Goal: Task Accomplishment & Management: Manage account settings

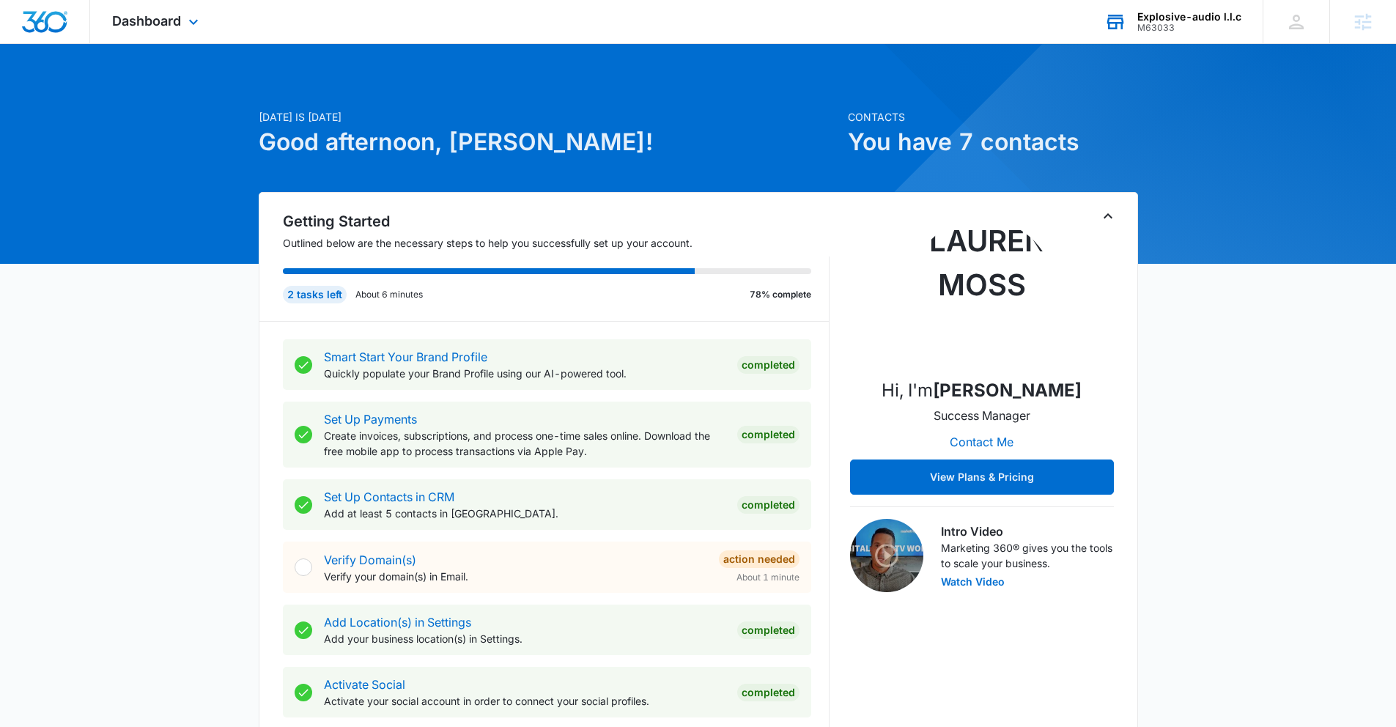
click at [1147, 19] on div "Explosive-audio l.l.c" at bounding box center [1190, 17] width 104 height 12
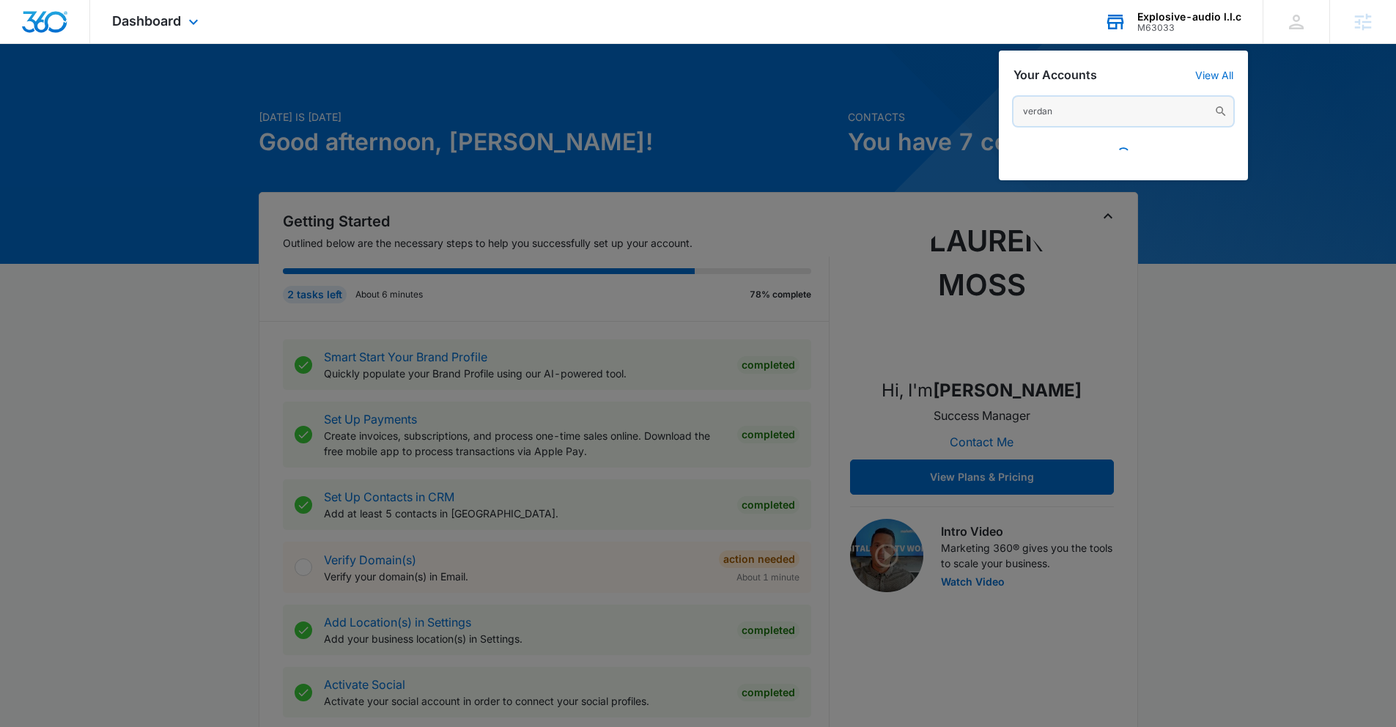
type input "verdant"
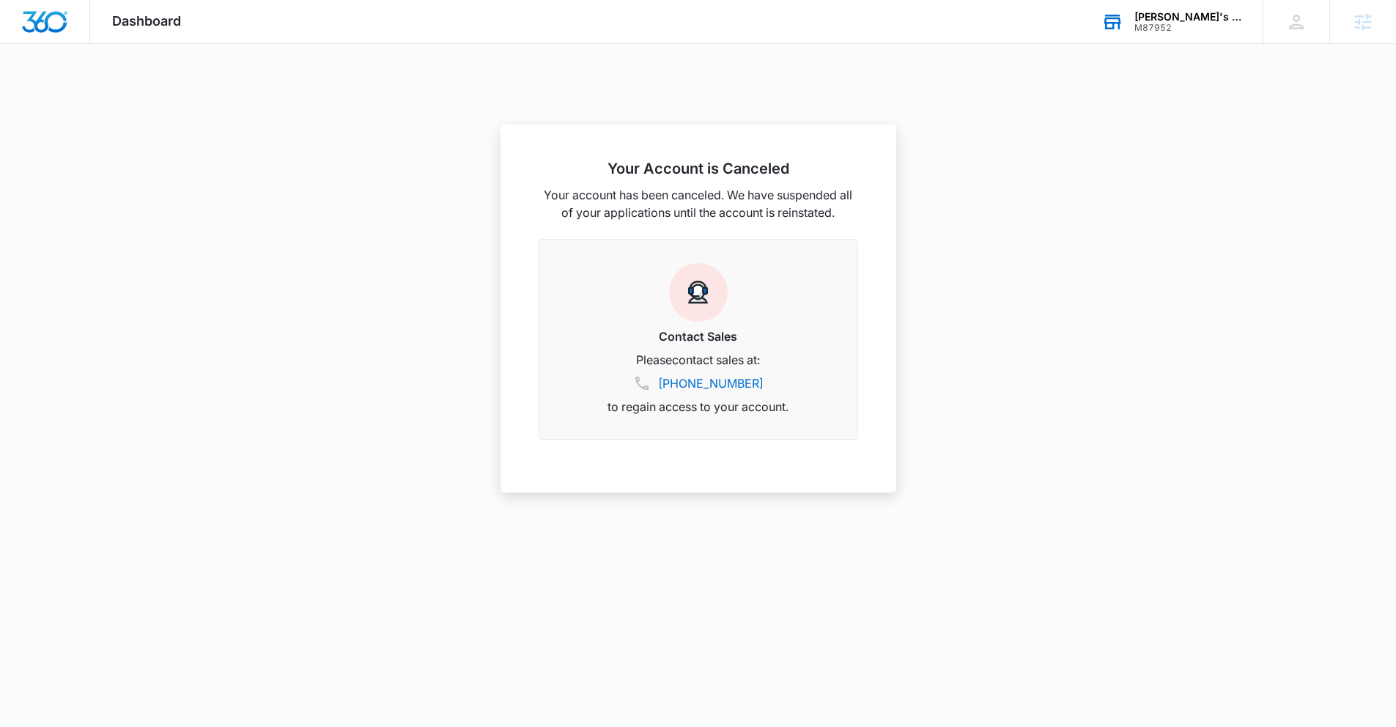
scroll to position [26, 0]
drag, startPoint x: 1158, startPoint y: 5, endPoint x: 1147, endPoint y: 12, distance: 12.8
click at [1157, 5] on div "[PERSON_NAME]'s Sports Tavern M87952 Your Accounts View All" at bounding box center [1171, 21] width 183 height 43
type input "verdant"
click at [1121, 163] on span "M318278" at bounding box center [1122, 161] width 136 height 10
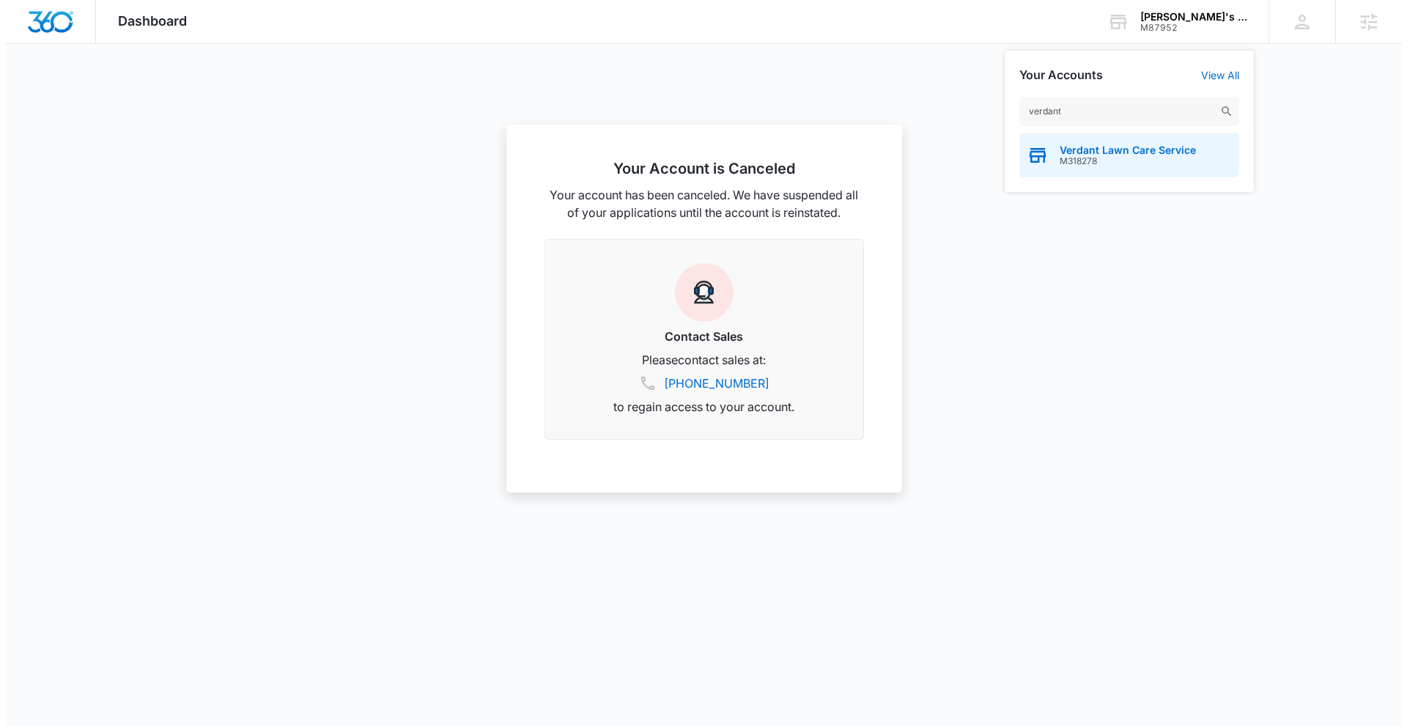
scroll to position [0, 0]
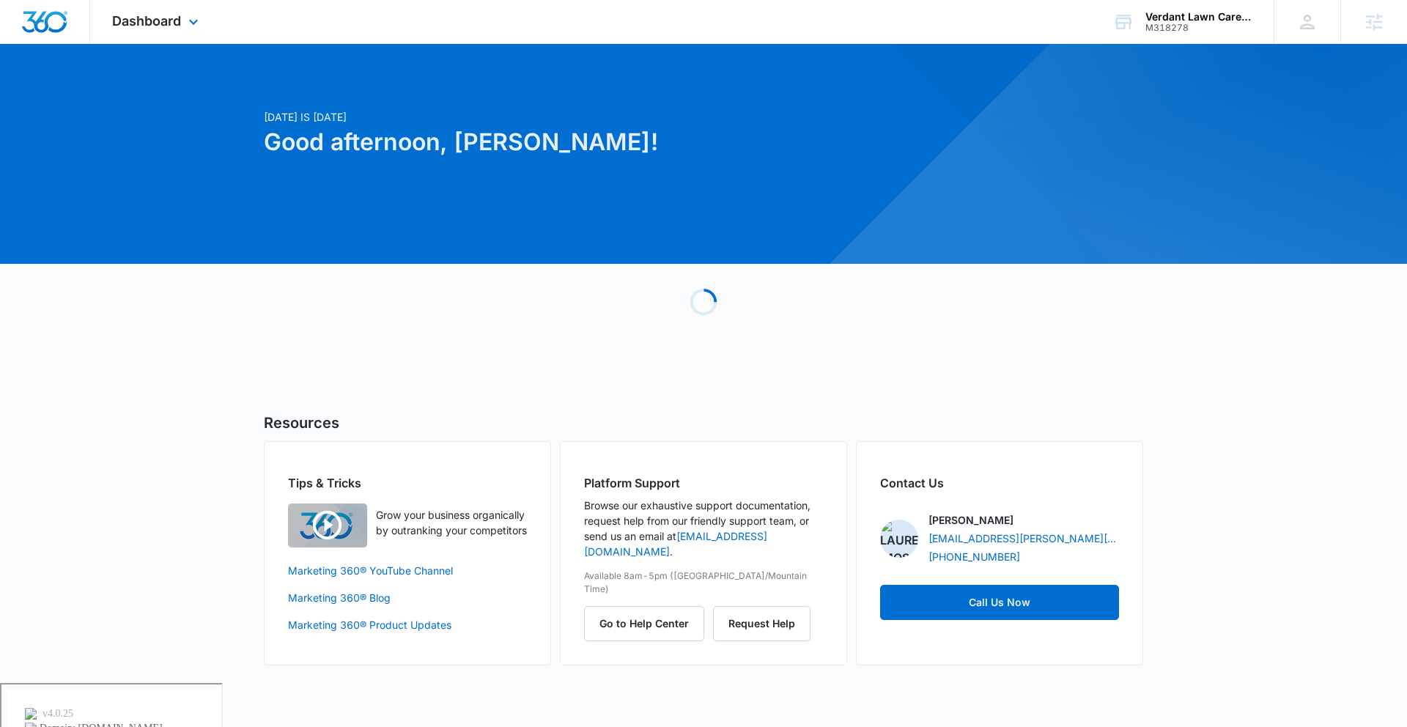
click at [129, 14] on span "Dashboard" at bounding box center [146, 20] width 69 height 15
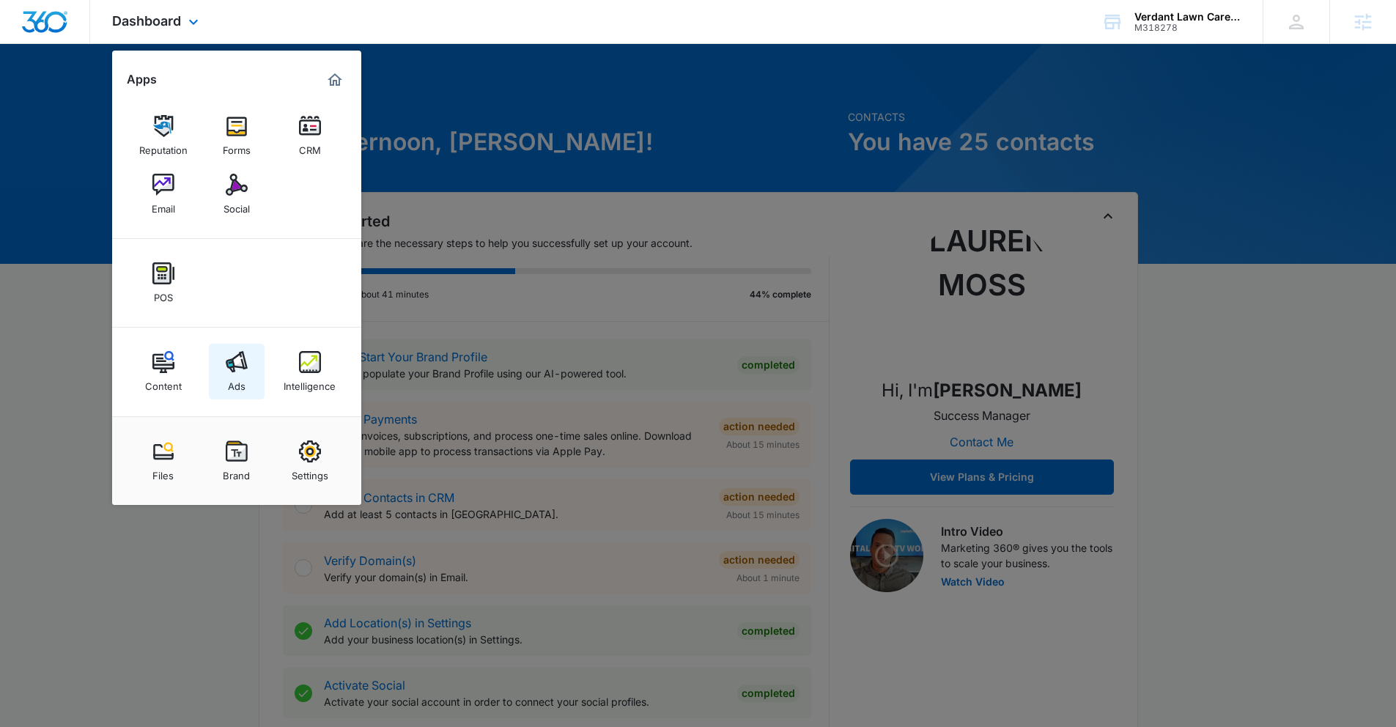
click at [232, 370] on img at bounding box center [237, 362] width 22 height 22
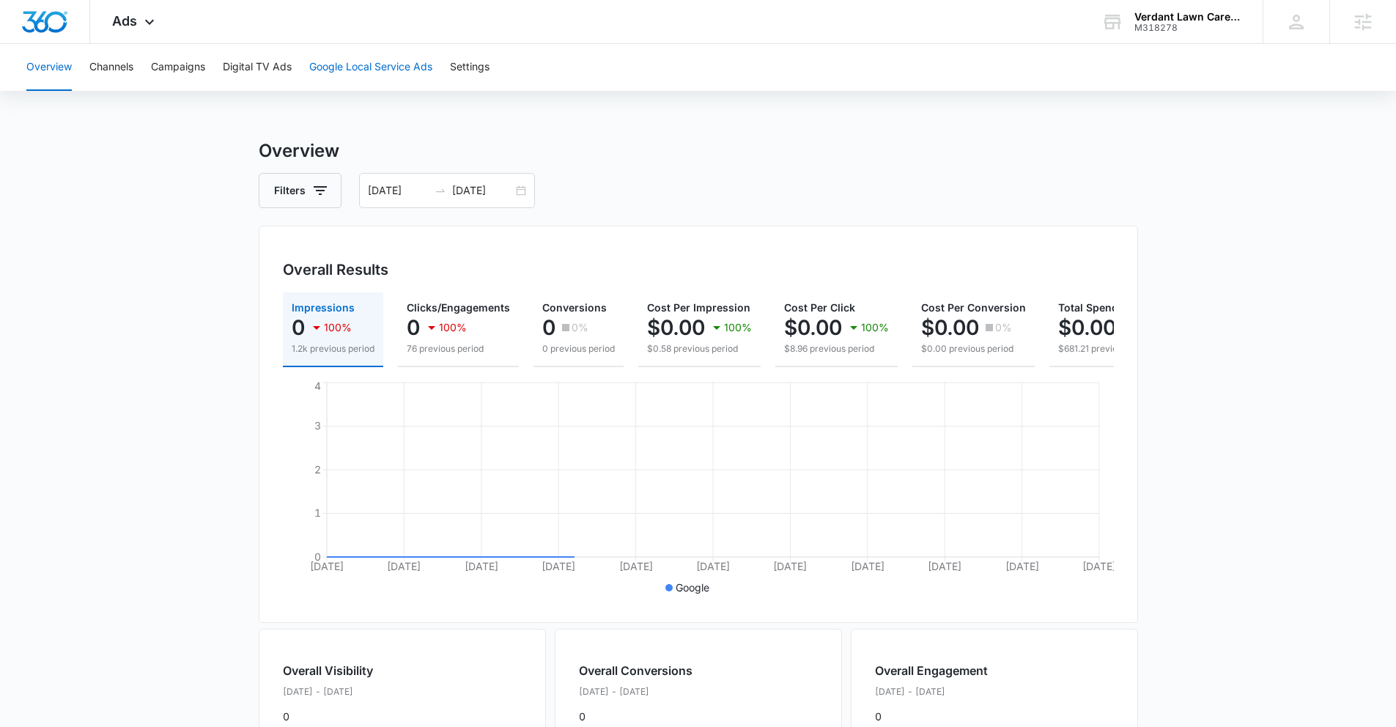
click at [409, 68] on button "Google Local Service Ads" at bounding box center [370, 67] width 123 height 47
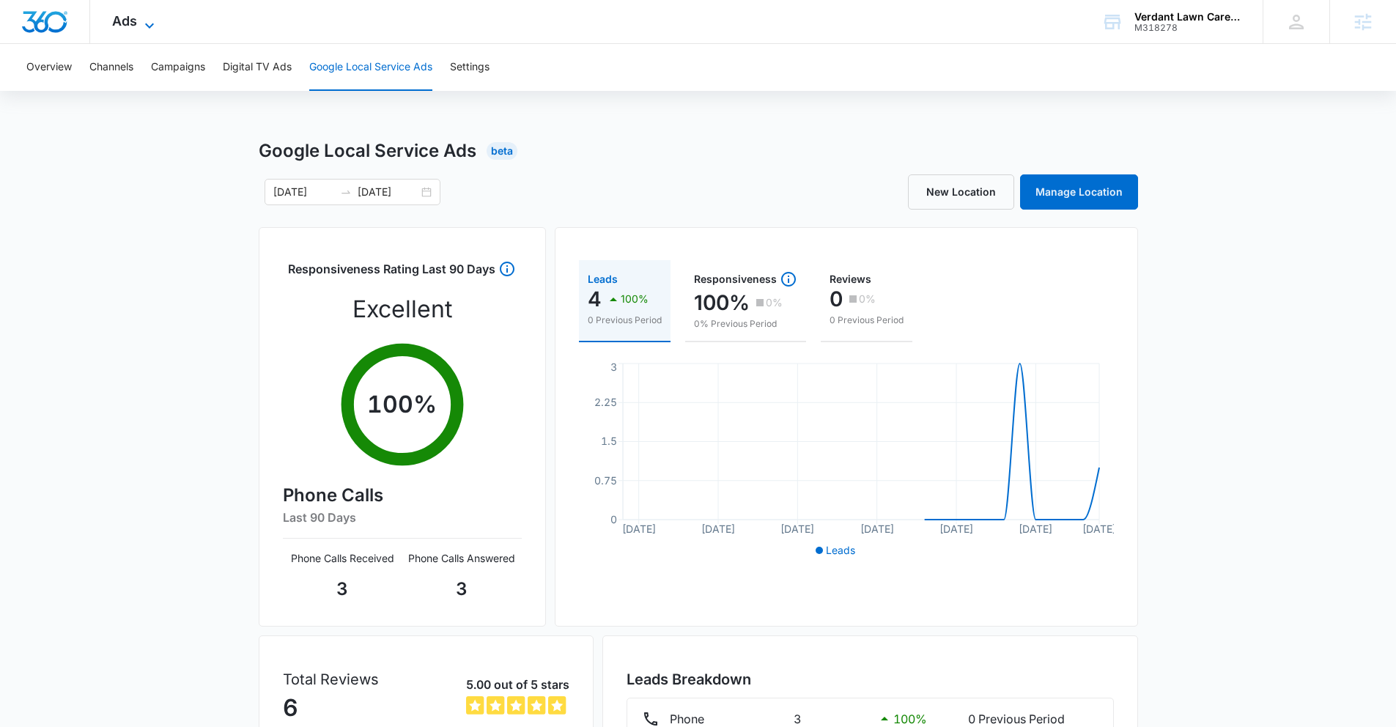
click at [121, 23] on span "Ads" at bounding box center [124, 20] width 25 height 15
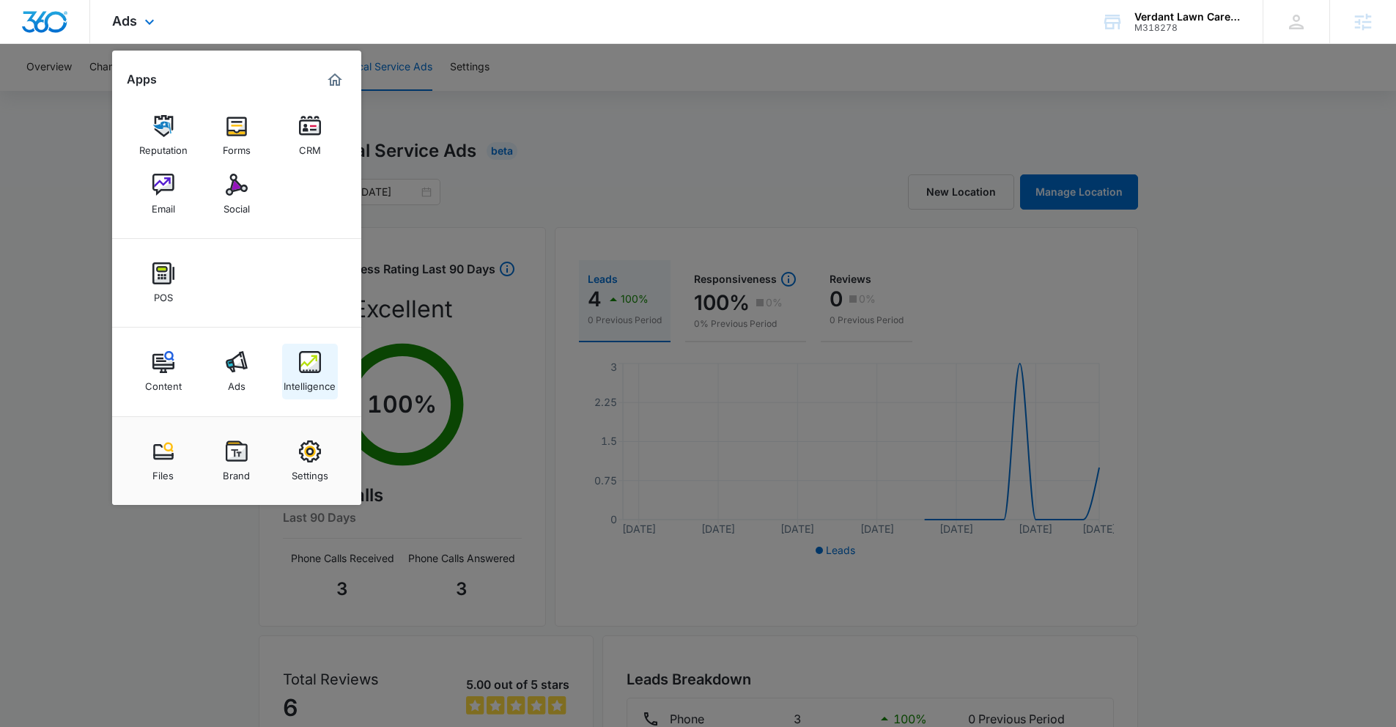
click at [324, 370] on link "Intelligence" at bounding box center [310, 372] width 56 height 56
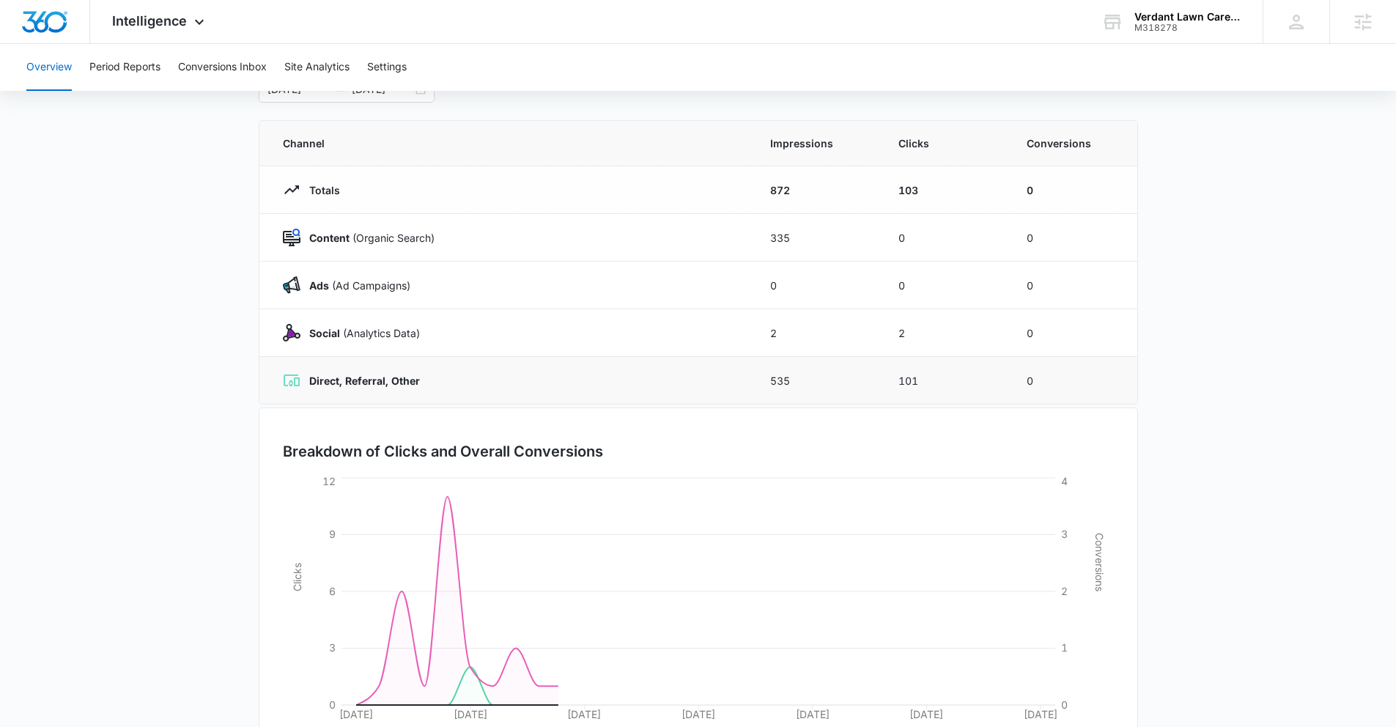
scroll to position [180, 0]
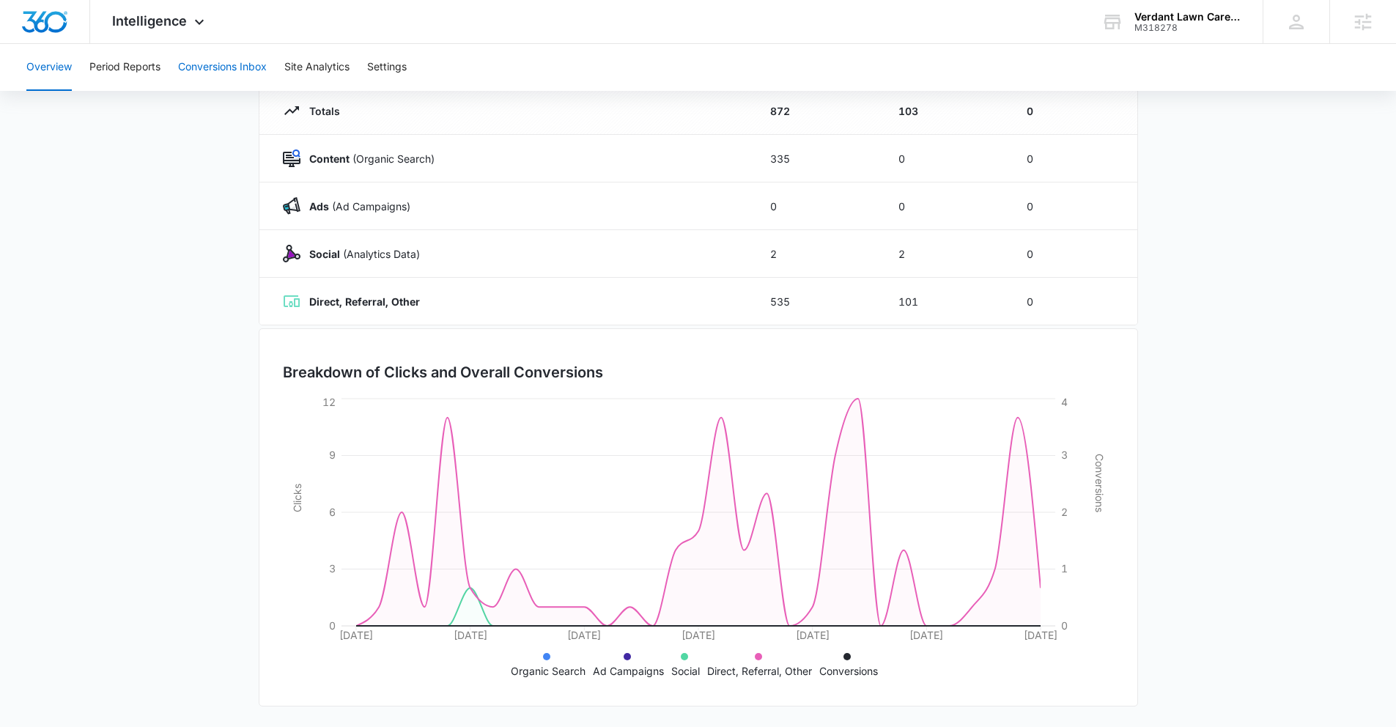
click at [197, 52] on button "Conversions Inbox" at bounding box center [222, 67] width 89 height 47
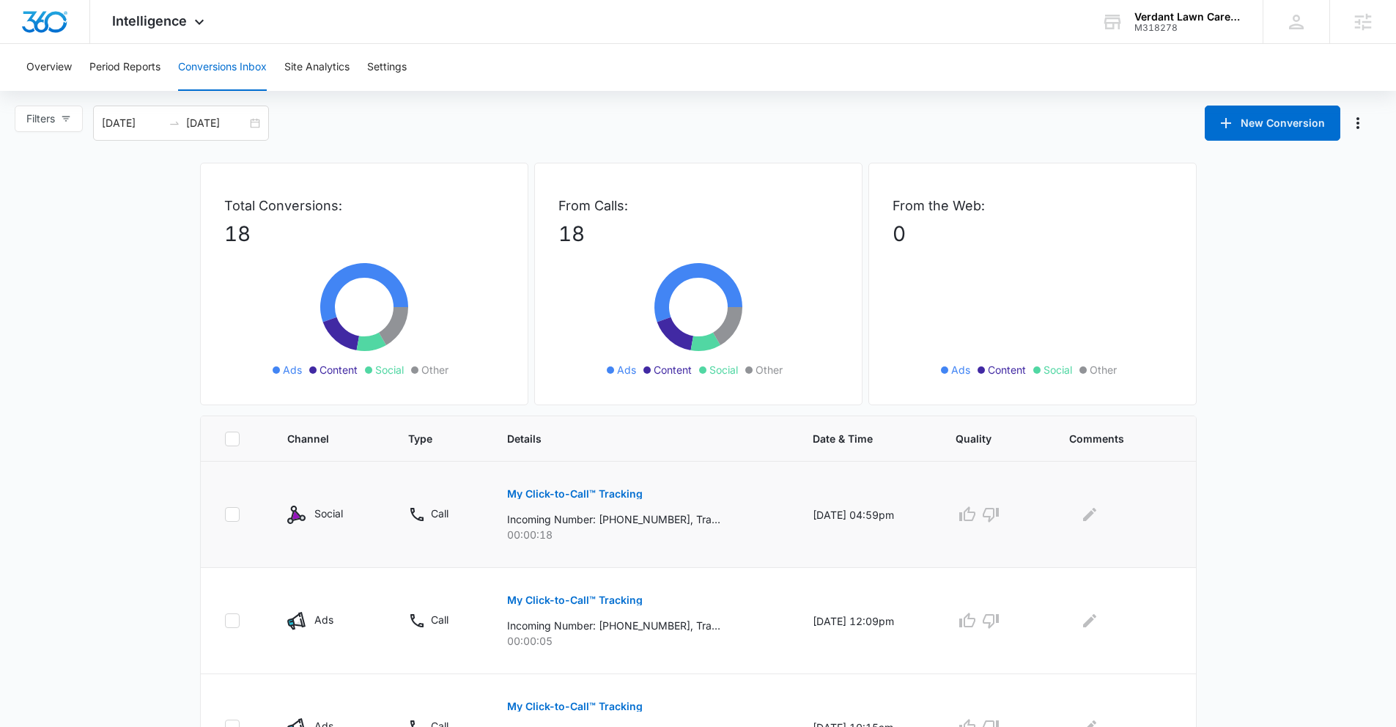
click at [600, 501] on button "My Click-to-Call™ Tracking" at bounding box center [575, 493] width 136 height 35
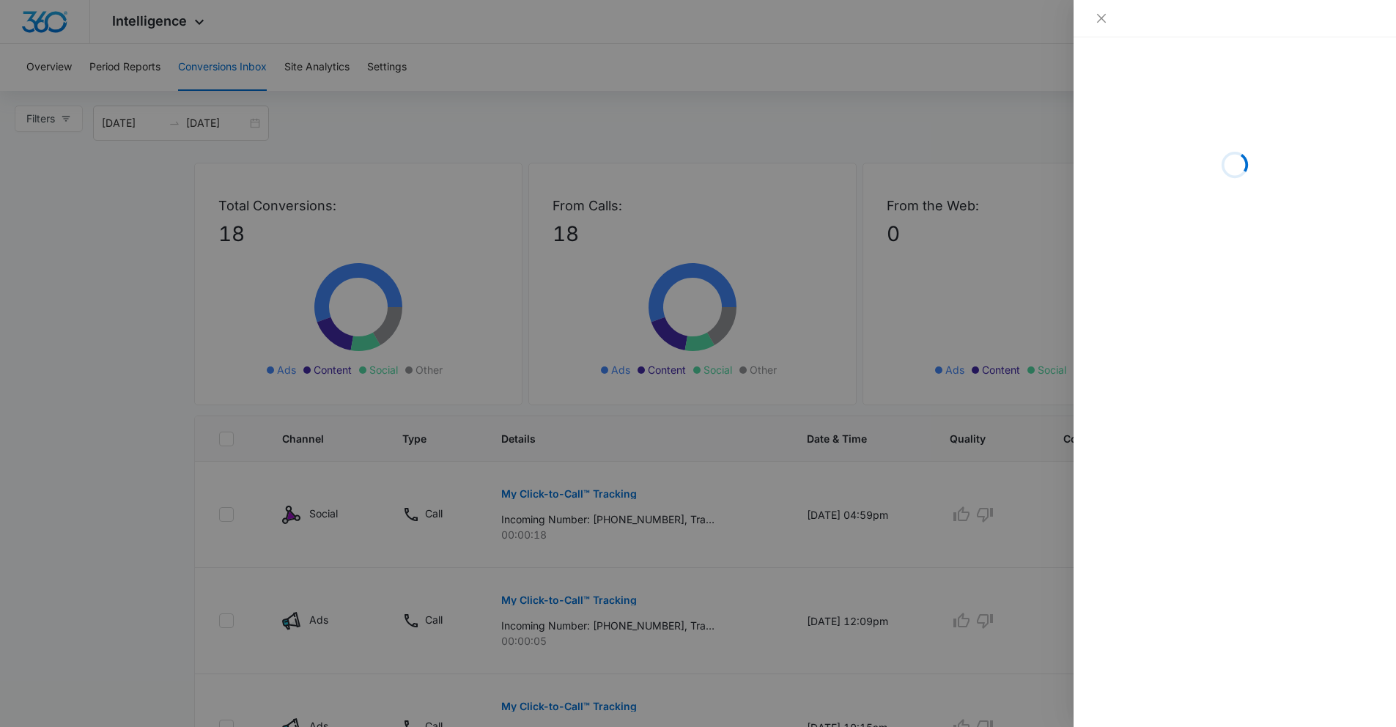
click at [133, 70] on div at bounding box center [698, 363] width 1396 height 727
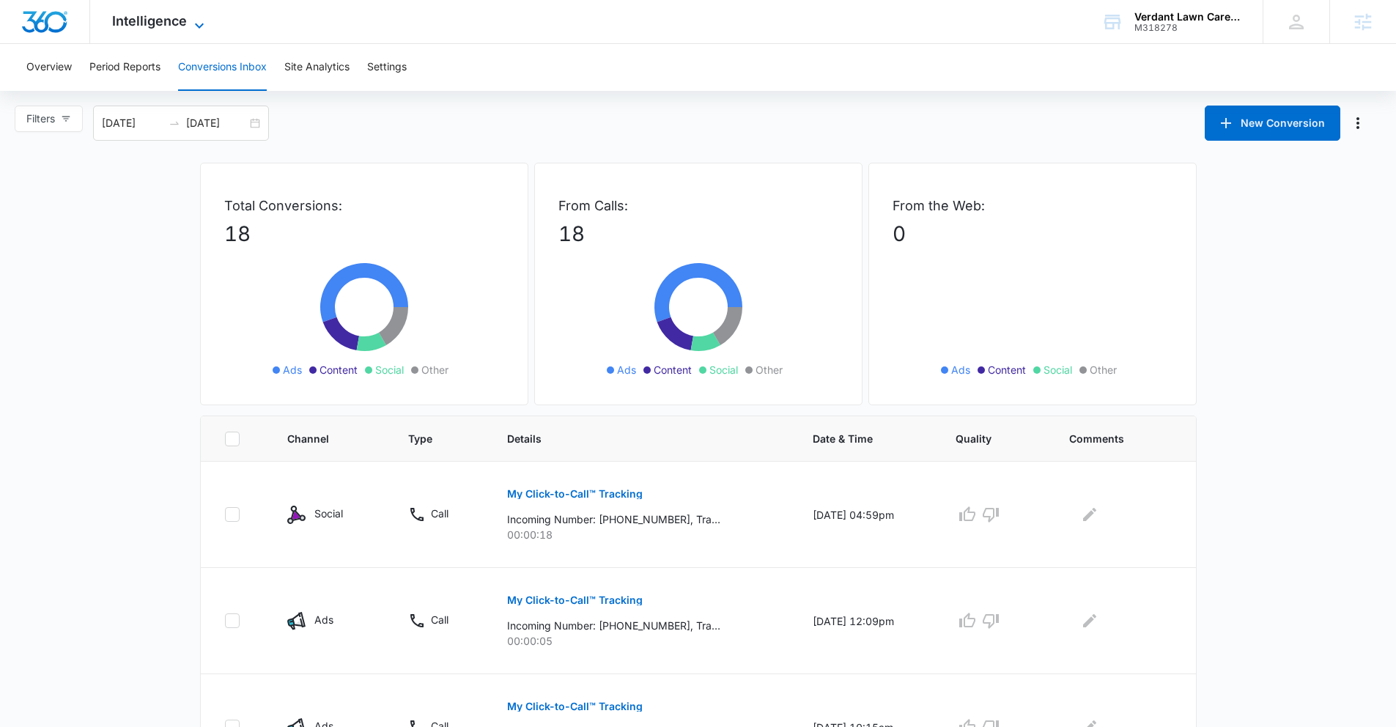
click at [174, 18] on span "Intelligence" at bounding box center [149, 20] width 75 height 15
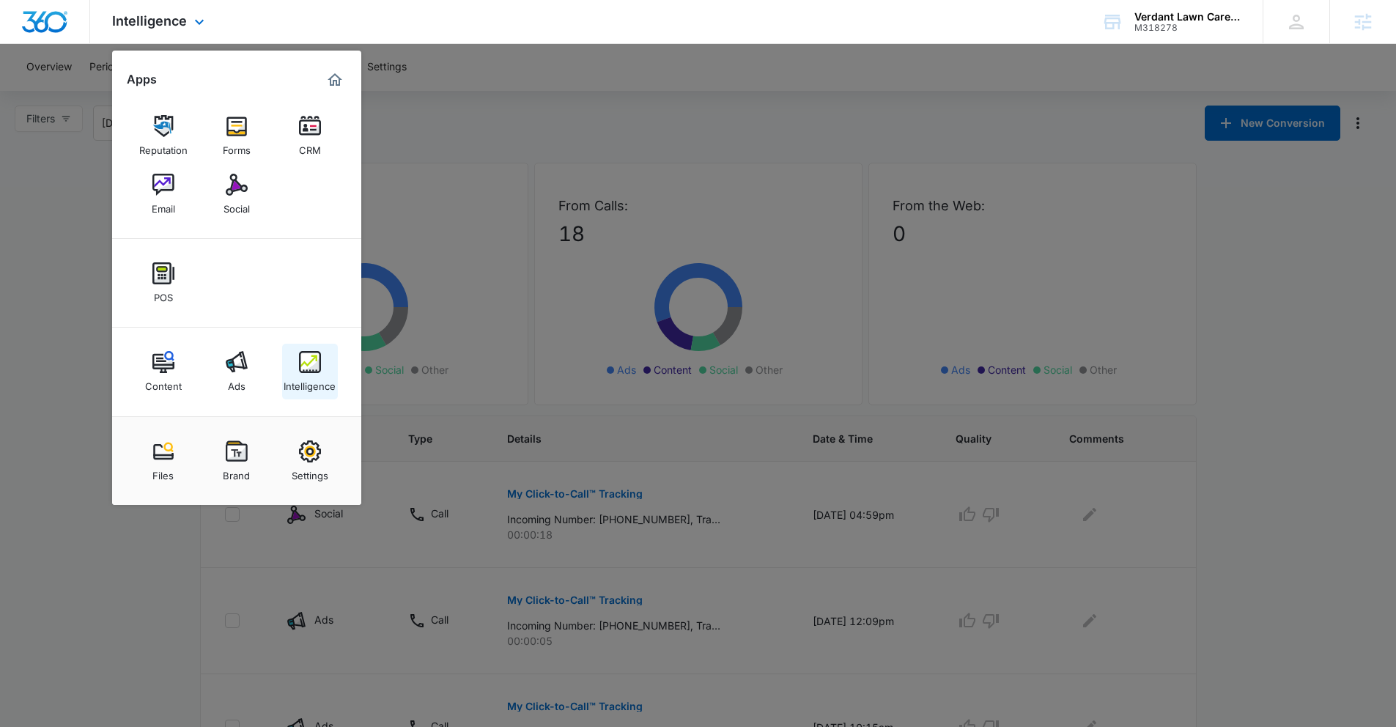
click at [296, 385] on div "Intelligence" at bounding box center [310, 382] width 52 height 19
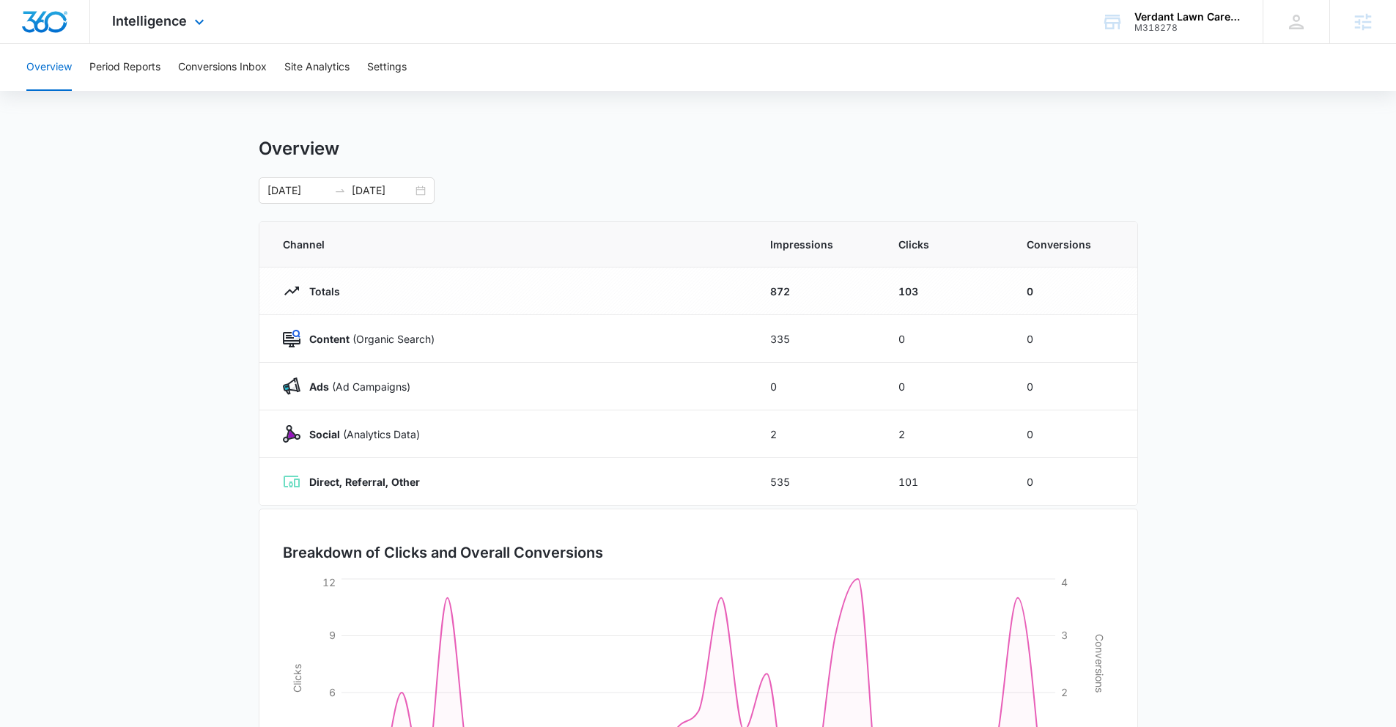
click at [185, 6] on div "Intelligence Apps Reputation Forms CRM Email Social POS Content Ads Intelligenc…" at bounding box center [160, 21] width 140 height 43
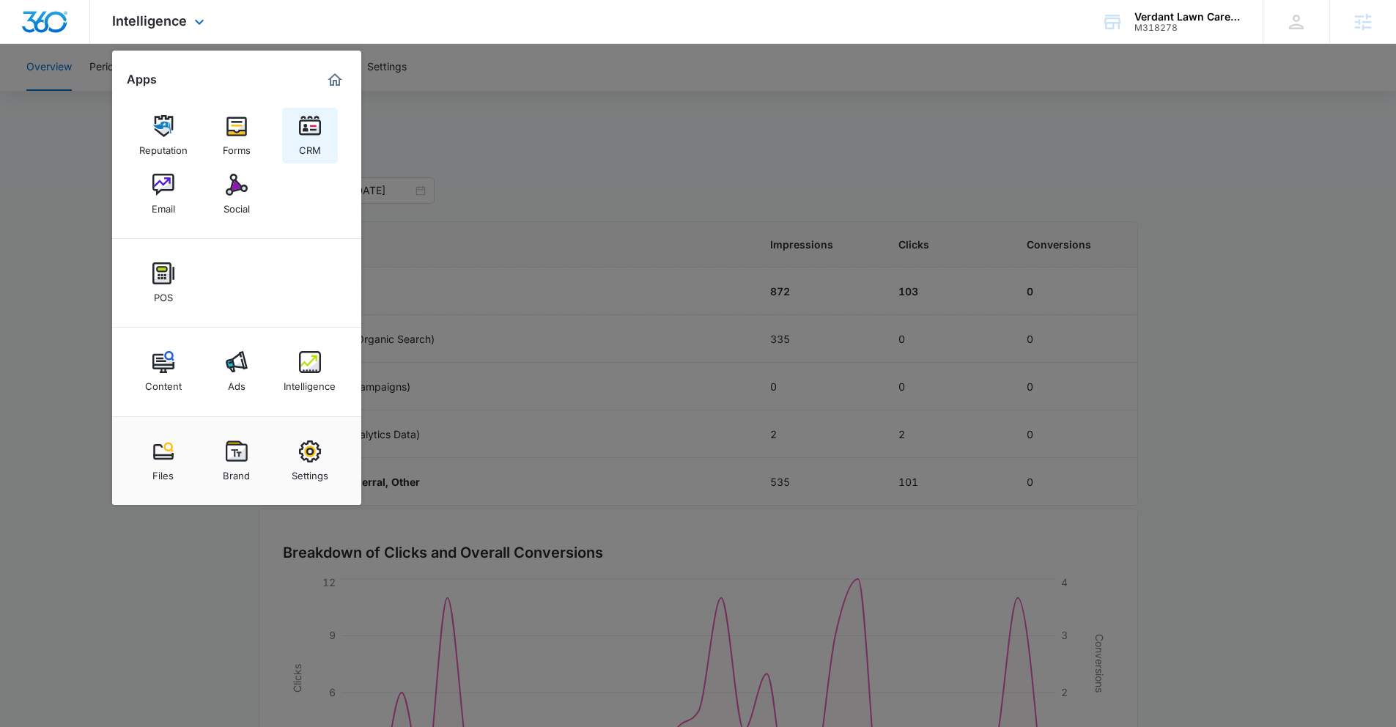
click at [298, 122] on link "CRM" at bounding box center [310, 136] width 56 height 56
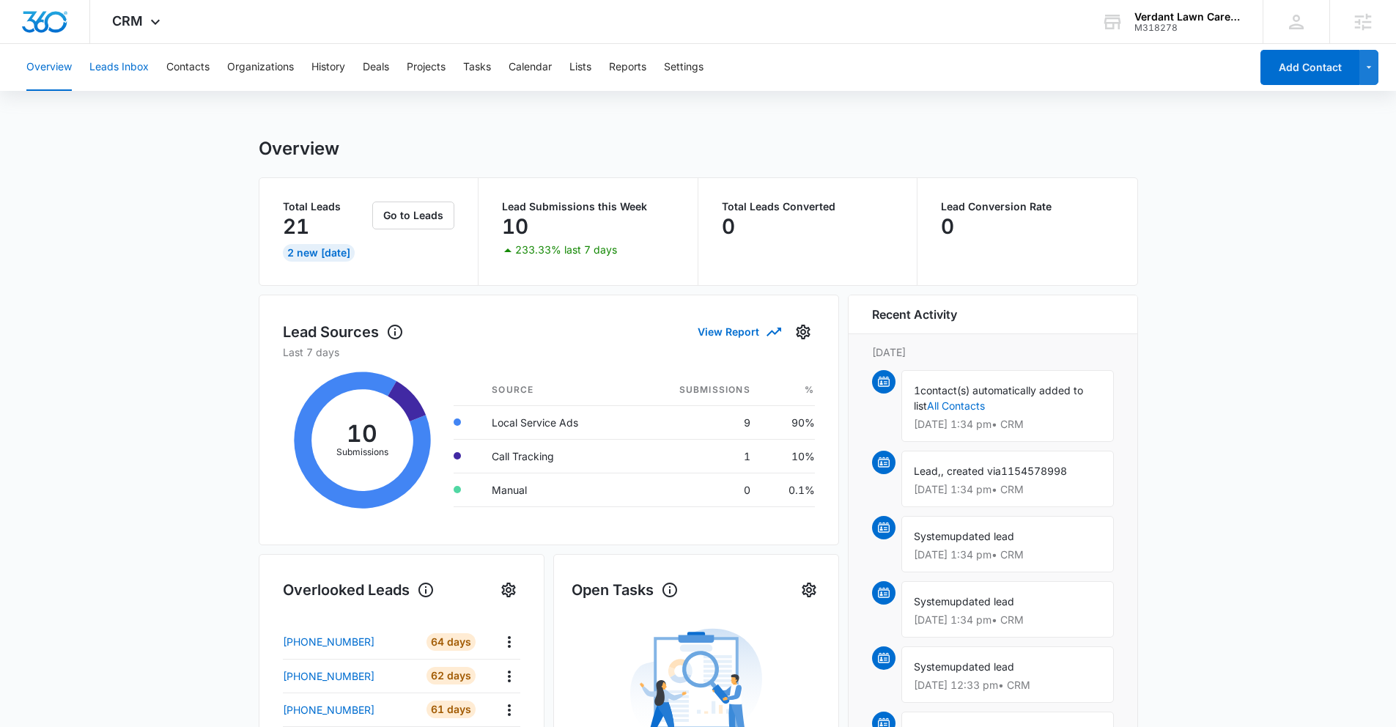
click at [131, 72] on button "Leads Inbox" at bounding box center [118, 67] width 59 height 47
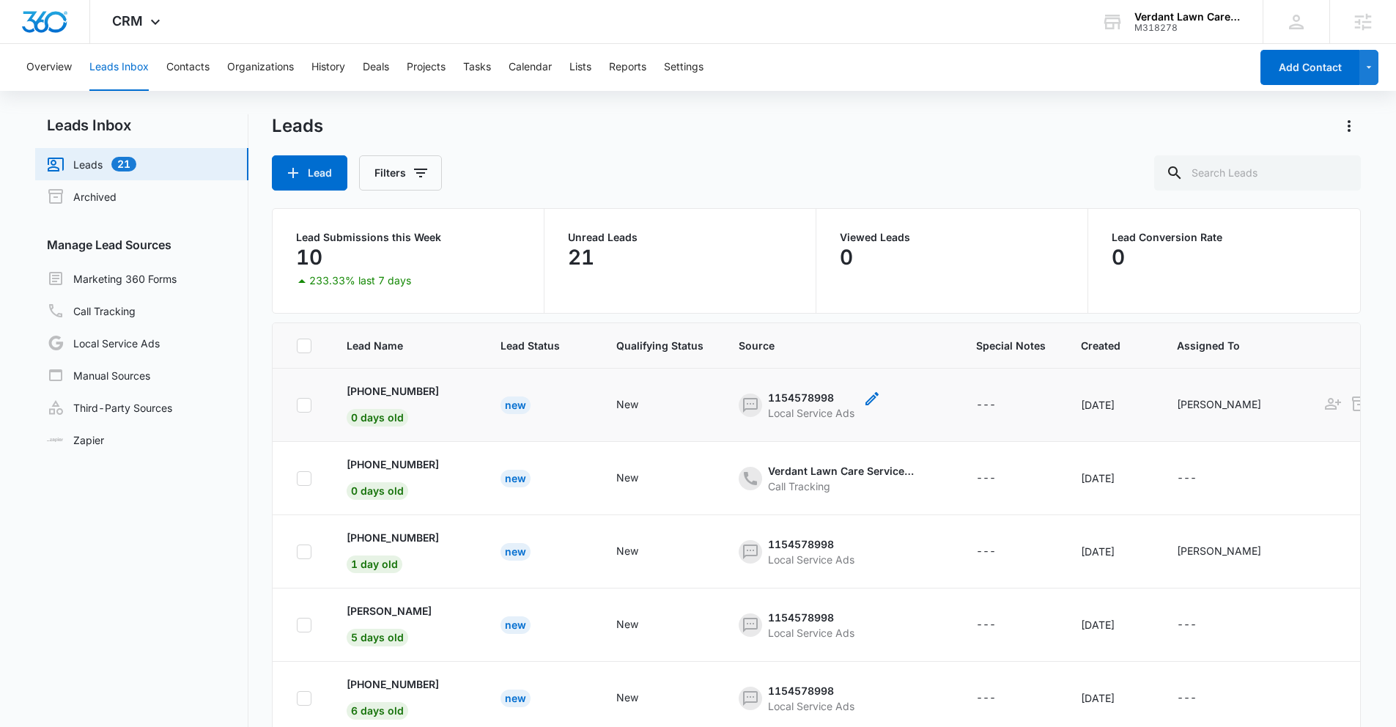
click at [768, 398] on div "1154578998" at bounding box center [811, 397] width 86 height 15
click at [457, 390] on td "+12085188299 0 days old" at bounding box center [406, 405] width 154 height 73
drag, startPoint x: 1331, startPoint y: 405, endPoint x: 785, endPoint y: 377, distance: 546.7
click at [785, 377] on tr "+12085188299 0 days old New New 1154578998 Local Service Ads --- Oct 9, 2025 Pa…" at bounding box center [892, 405] width 1238 height 73
click at [795, 397] on div "1154578998" at bounding box center [811, 397] width 86 height 15
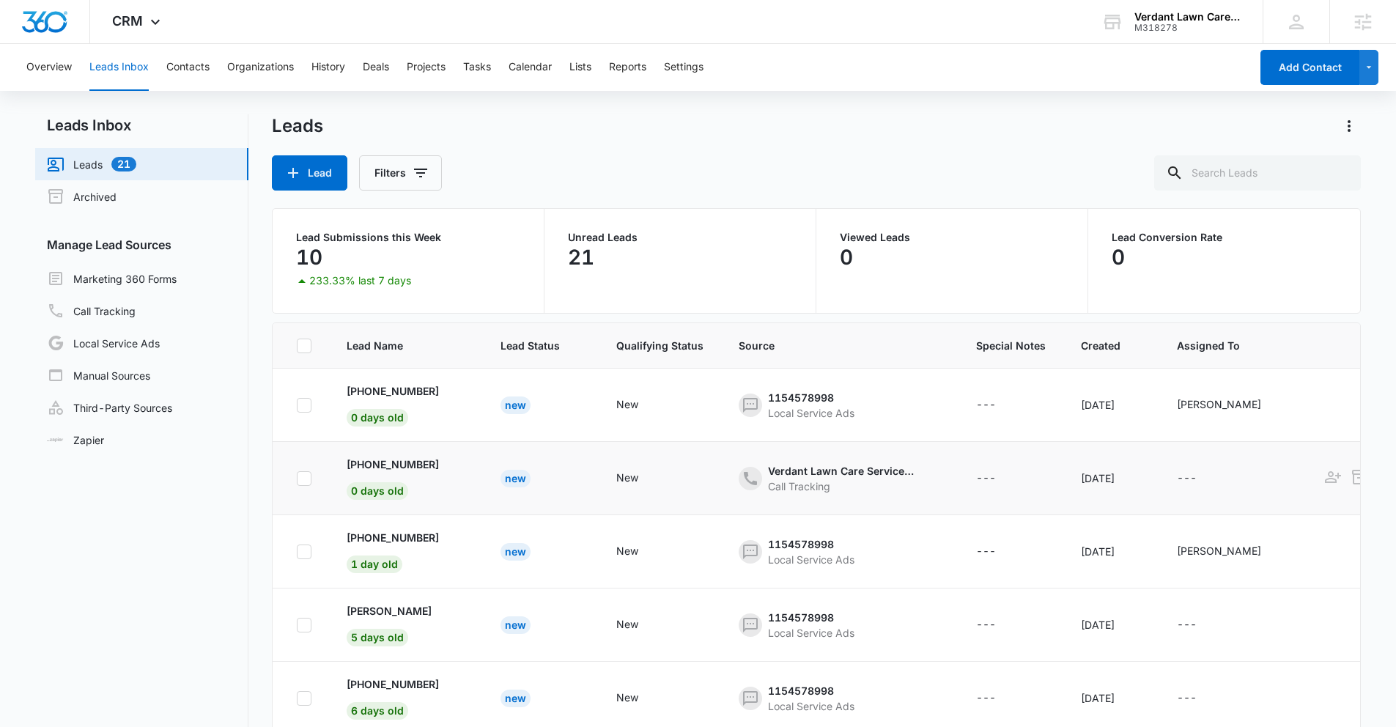
click at [735, 457] on td "Verdant Lawn Care Service - ID - Social Call Tracking" at bounding box center [839, 478] width 237 height 73
click at [543, 391] on td "New" at bounding box center [541, 405] width 116 height 73
click at [554, 401] on td "New" at bounding box center [541, 405] width 116 height 73
click at [108, 334] on link "Local Service Ads" at bounding box center [103, 343] width 113 height 18
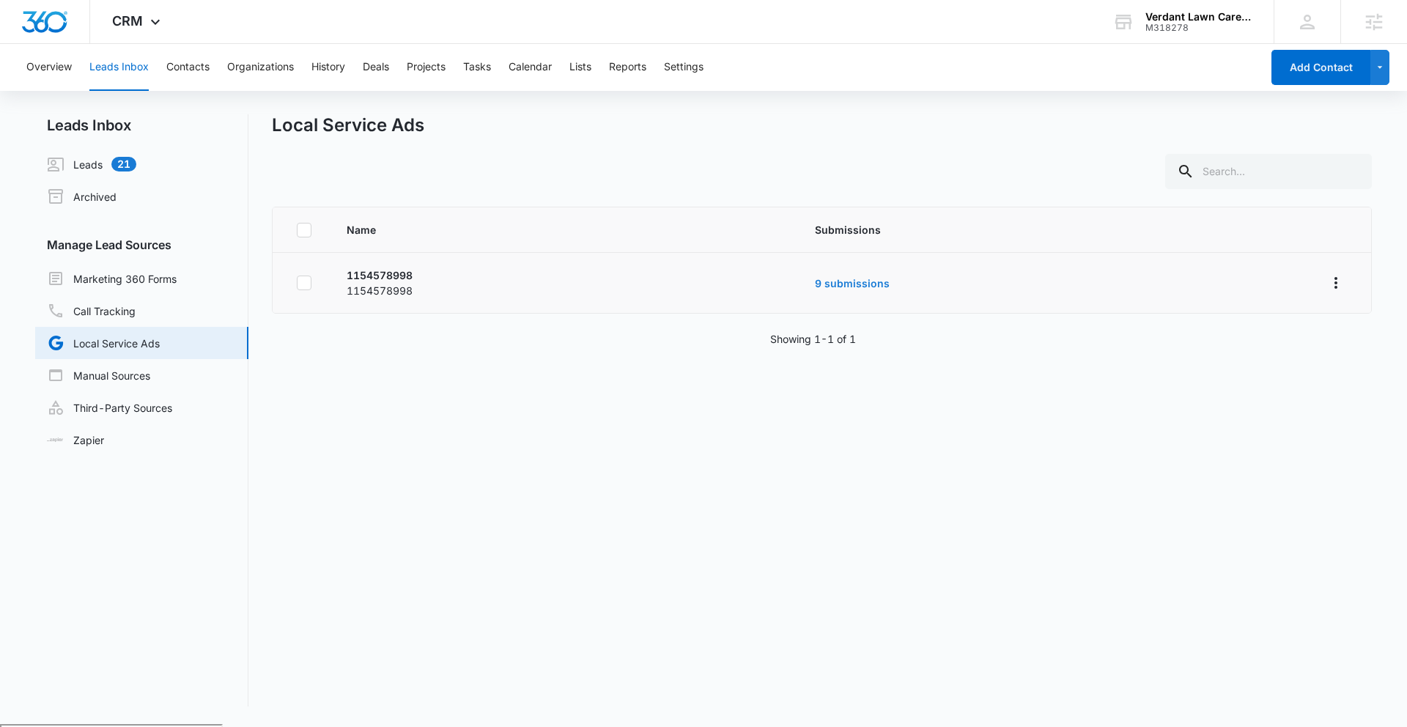
click at [848, 275] on td "9 submissions" at bounding box center [1051, 283] width 509 height 61
click at [852, 285] on link "9 submissions" at bounding box center [852, 283] width 75 height 12
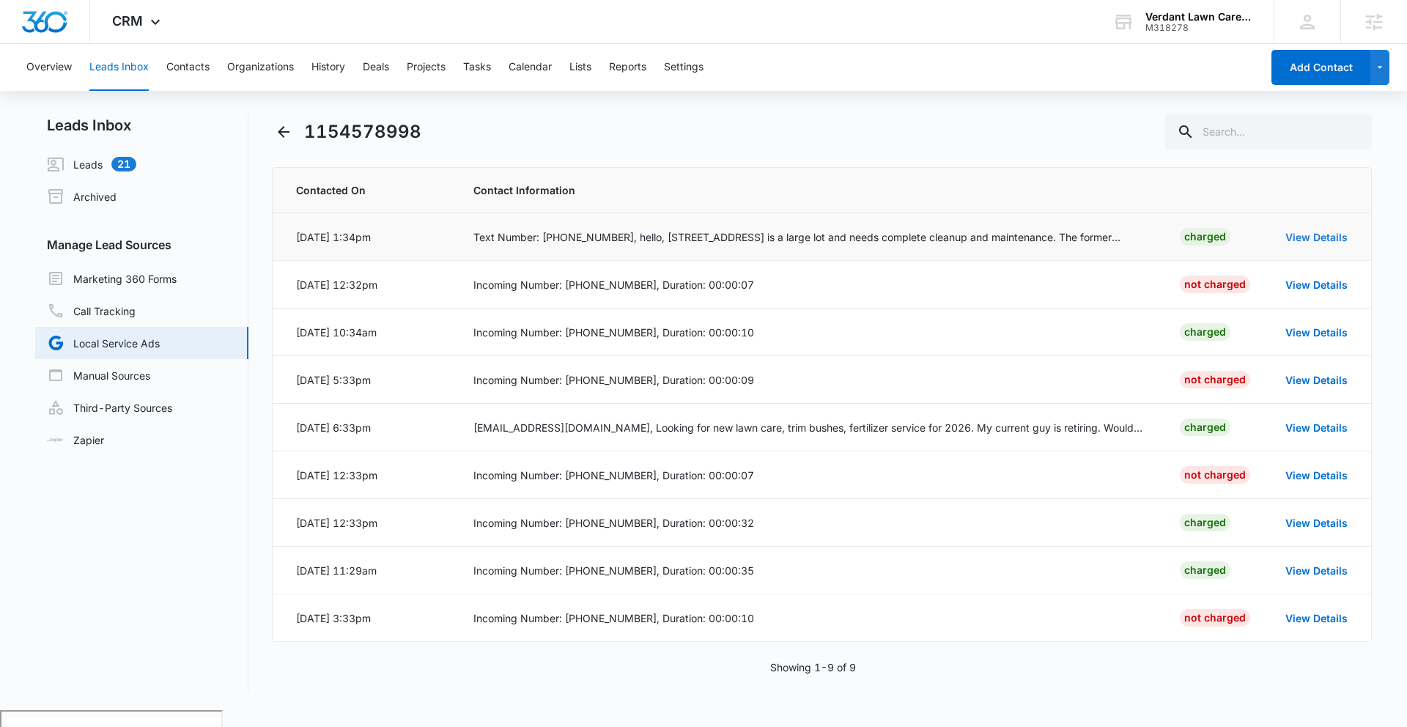
click at [1327, 240] on link "View Details" at bounding box center [1317, 237] width 62 height 12
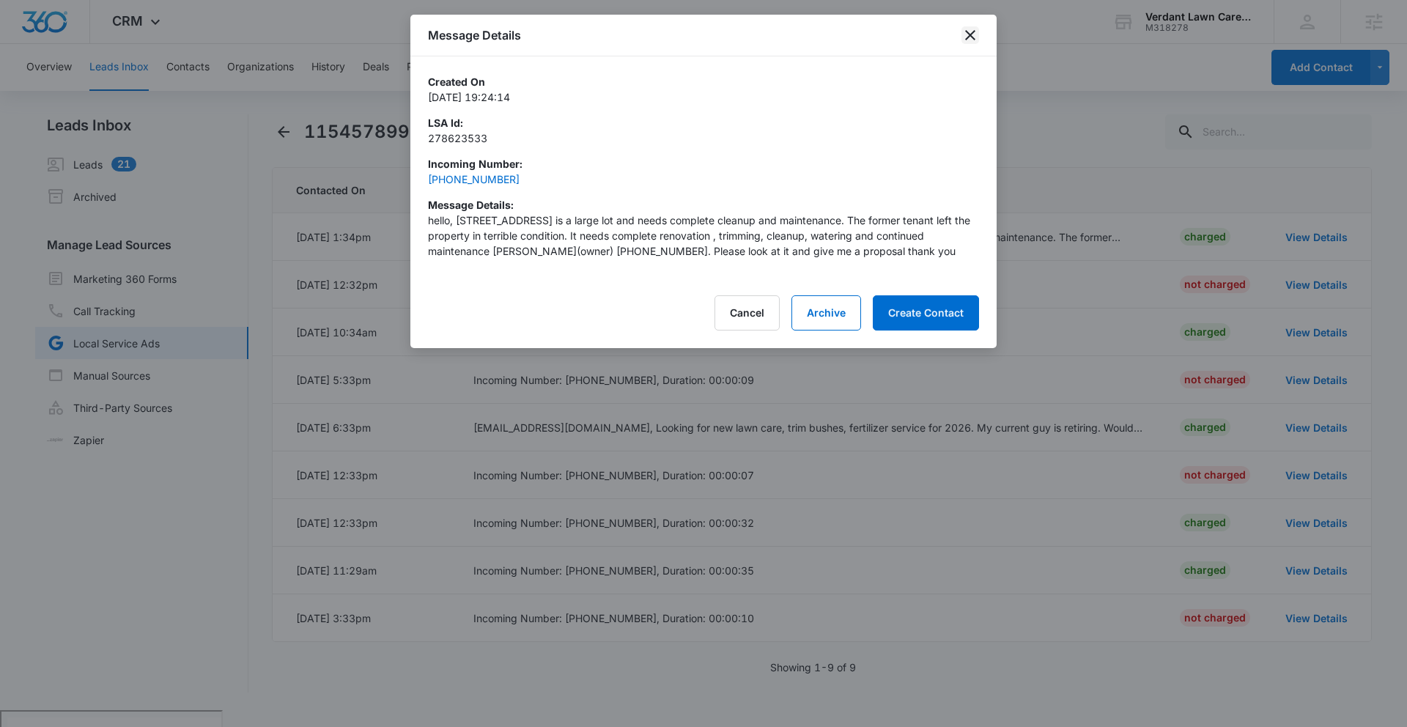
click at [976, 40] on icon "close" at bounding box center [971, 35] width 18 height 18
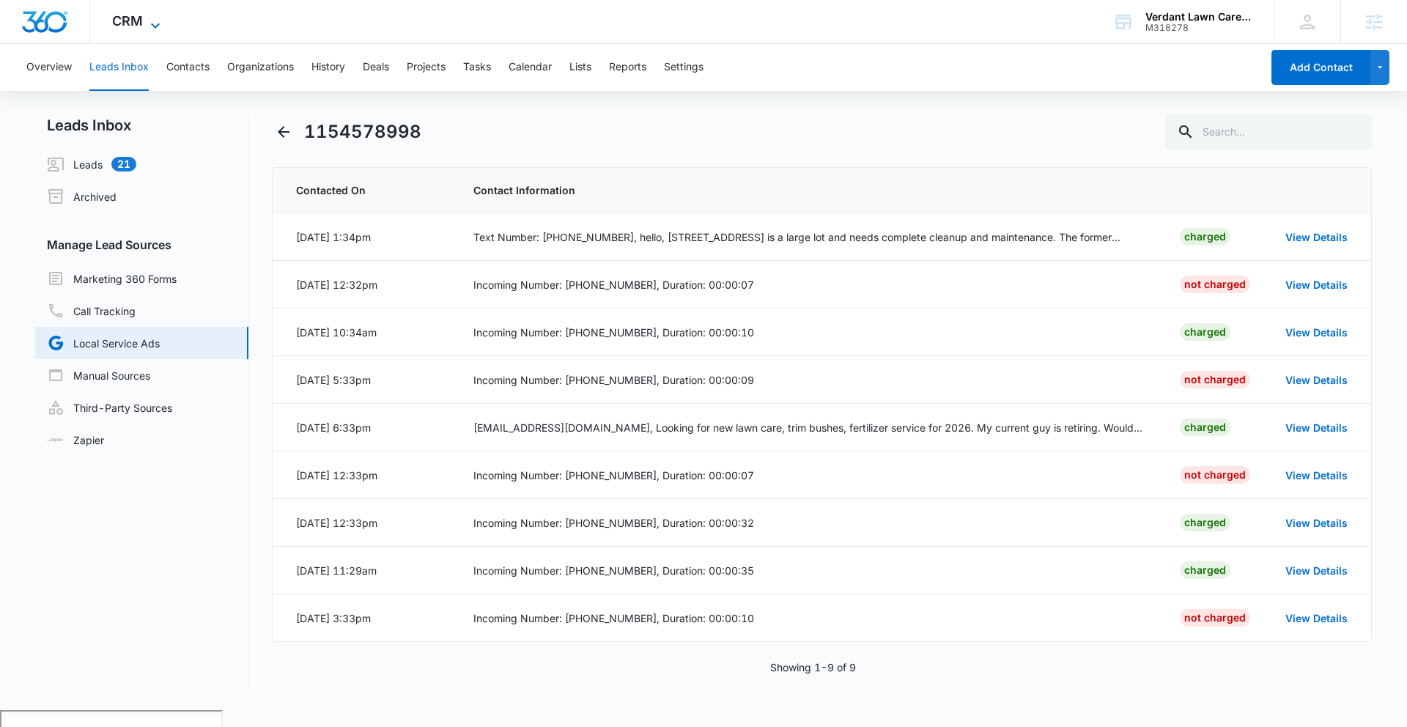
click at [150, 28] on icon at bounding box center [156, 26] width 18 height 18
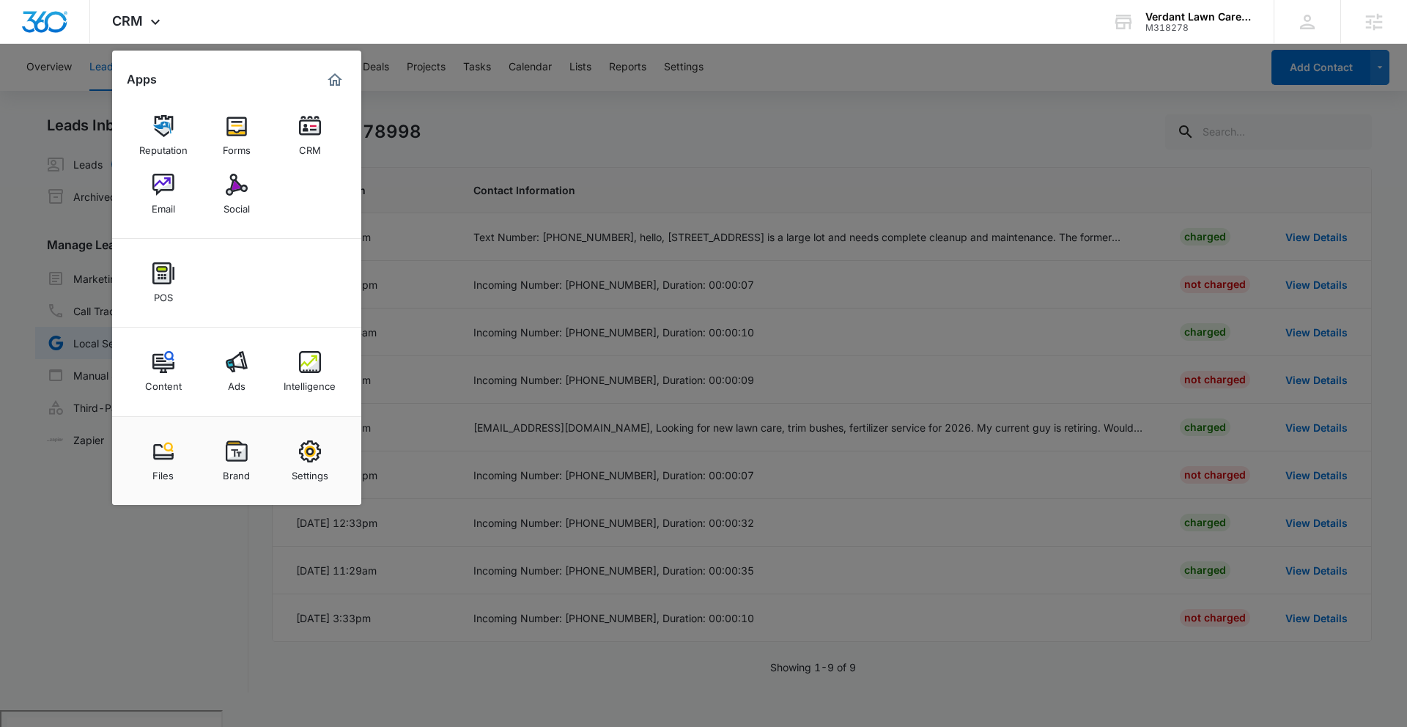
click at [485, 145] on div at bounding box center [703, 363] width 1407 height 727
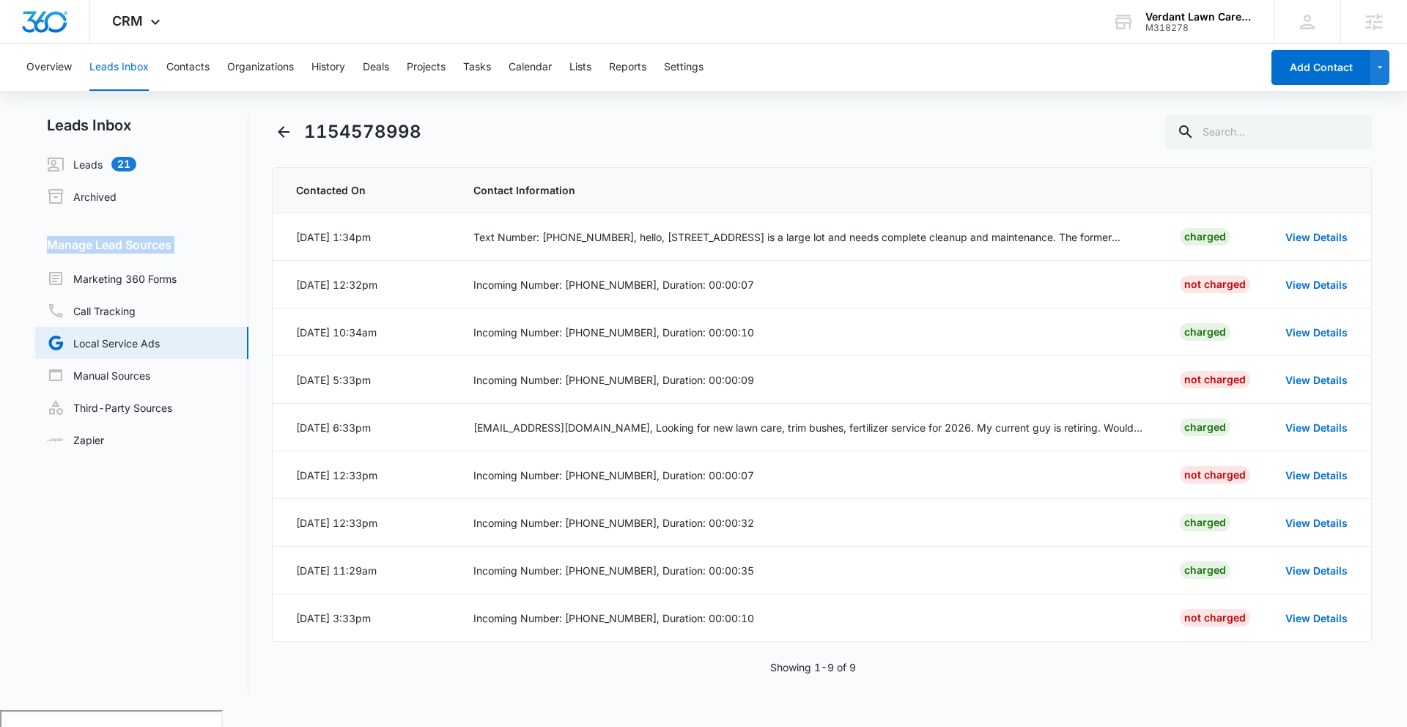
drag, startPoint x: 23, startPoint y: 257, endPoint x: 51, endPoint y: 237, distance: 34.8
click at [51, 237] on main "Leads Inbox Leads 21 Archived Manage Lead Sources Marketing 360 Forms Call Trac…" at bounding box center [703, 412] width 1407 height 596
click at [120, 342] on link "Local Service Ads" at bounding box center [103, 343] width 113 height 18
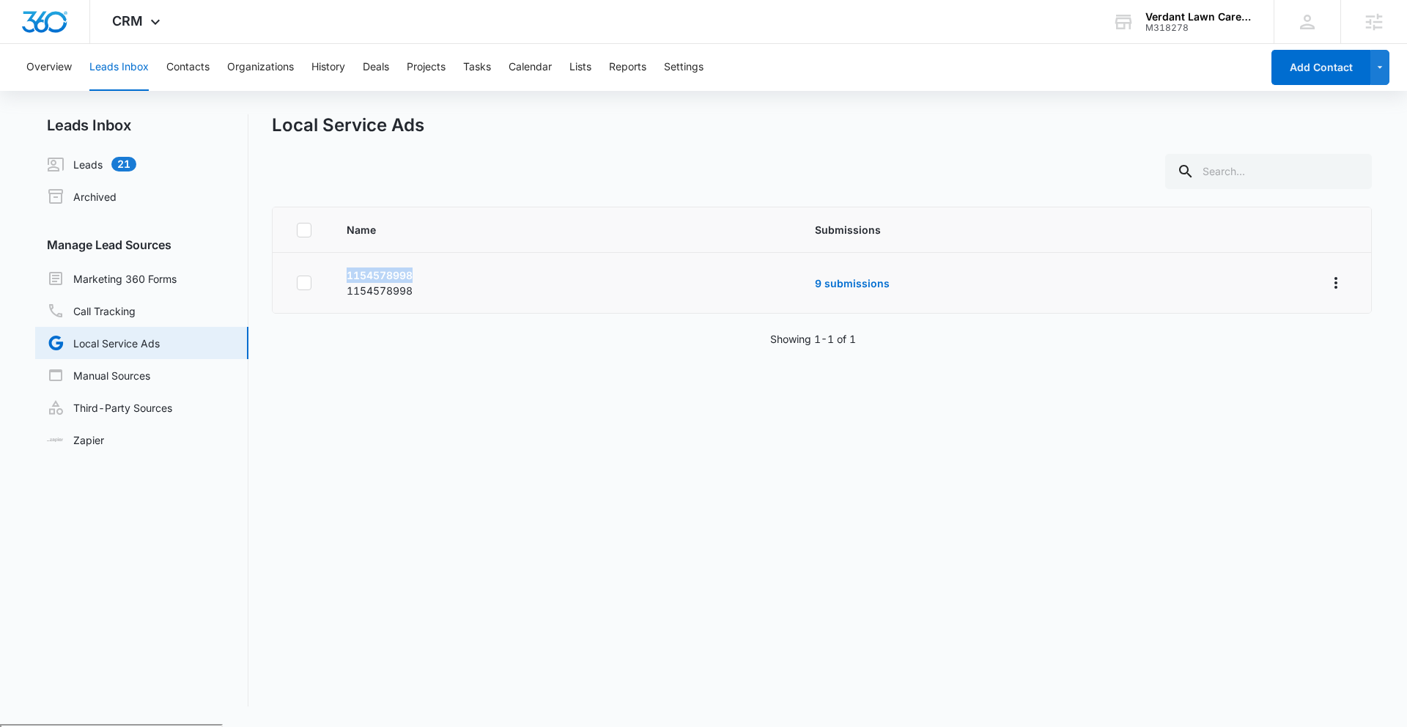
drag, startPoint x: 435, startPoint y: 282, endPoint x: 324, endPoint y: 268, distance: 112.3
click at [324, 268] on tr "1154578998 1154578998 9 submissions" at bounding box center [822, 283] width 1099 height 61
click at [874, 287] on link "9 submissions" at bounding box center [852, 283] width 75 height 12
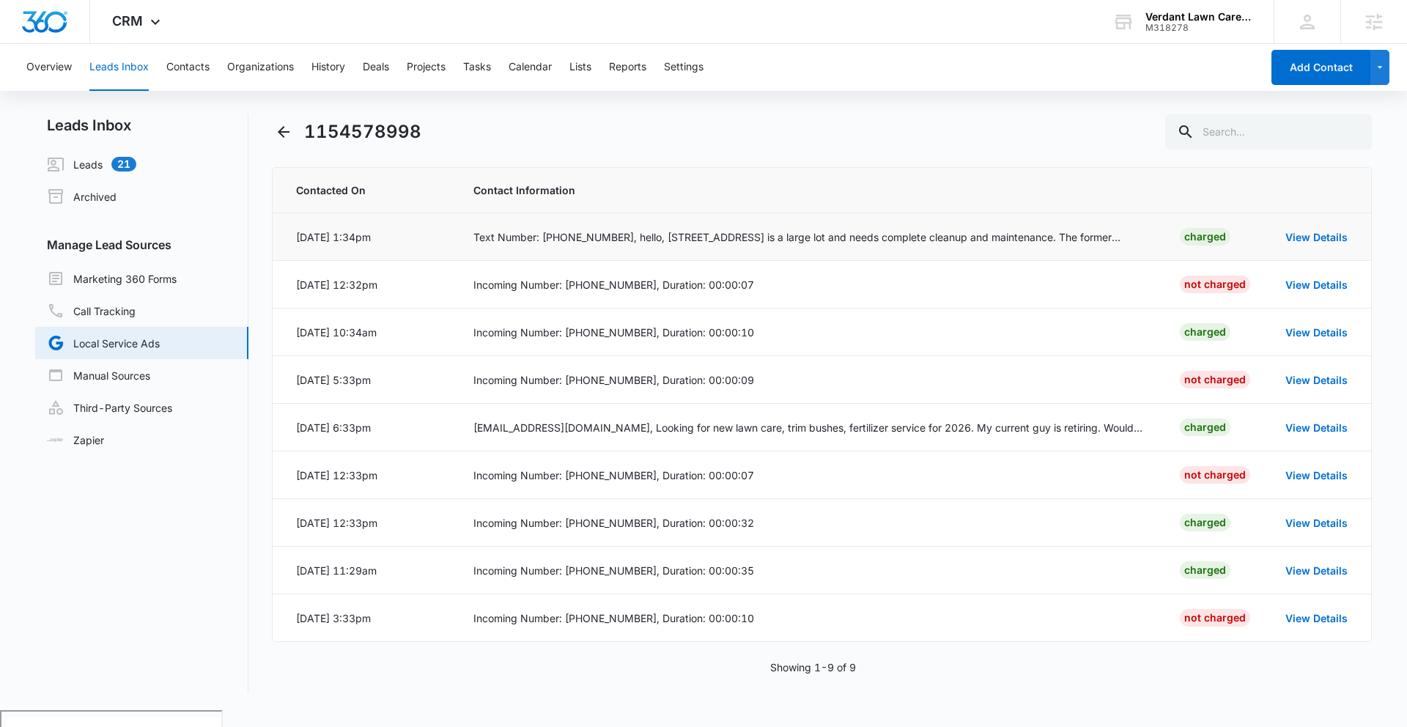
drag, startPoint x: 424, startPoint y: 241, endPoint x: 1150, endPoint y: 246, distance: 726.4
click at [1150, 246] on tr "Oct 9, 2025 at 1:34pm Text Number: (208) 518-8299, hello, 602 Government Way is…" at bounding box center [822, 237] width 1099 height 48
click at [1294, 241] on link "View Details" at bounding box center [1317, 237] width 62 height 12
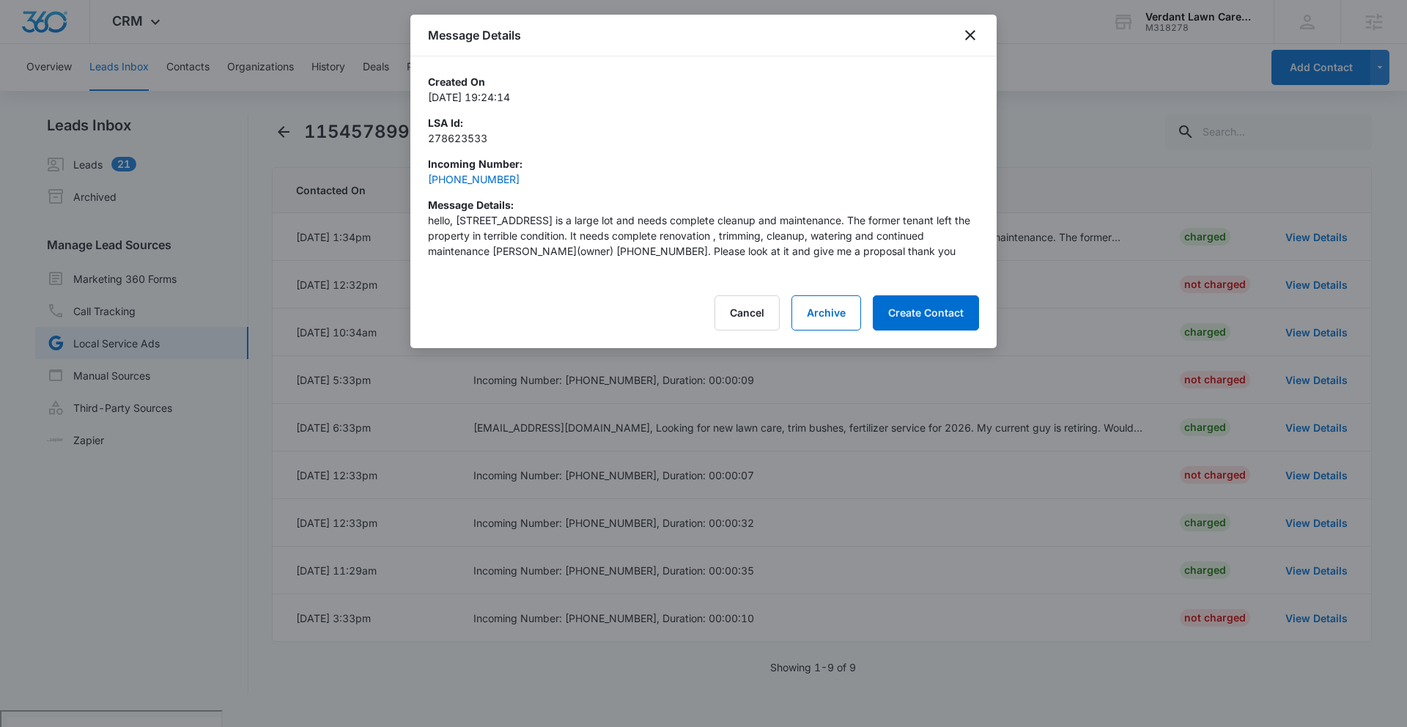
click at [984, 34] on div "Message Details" at bounding box center [703, 36] width 586 height 42
click at [970, 33] on icon "close" at bounding box center [971, 35] width 18 height 18
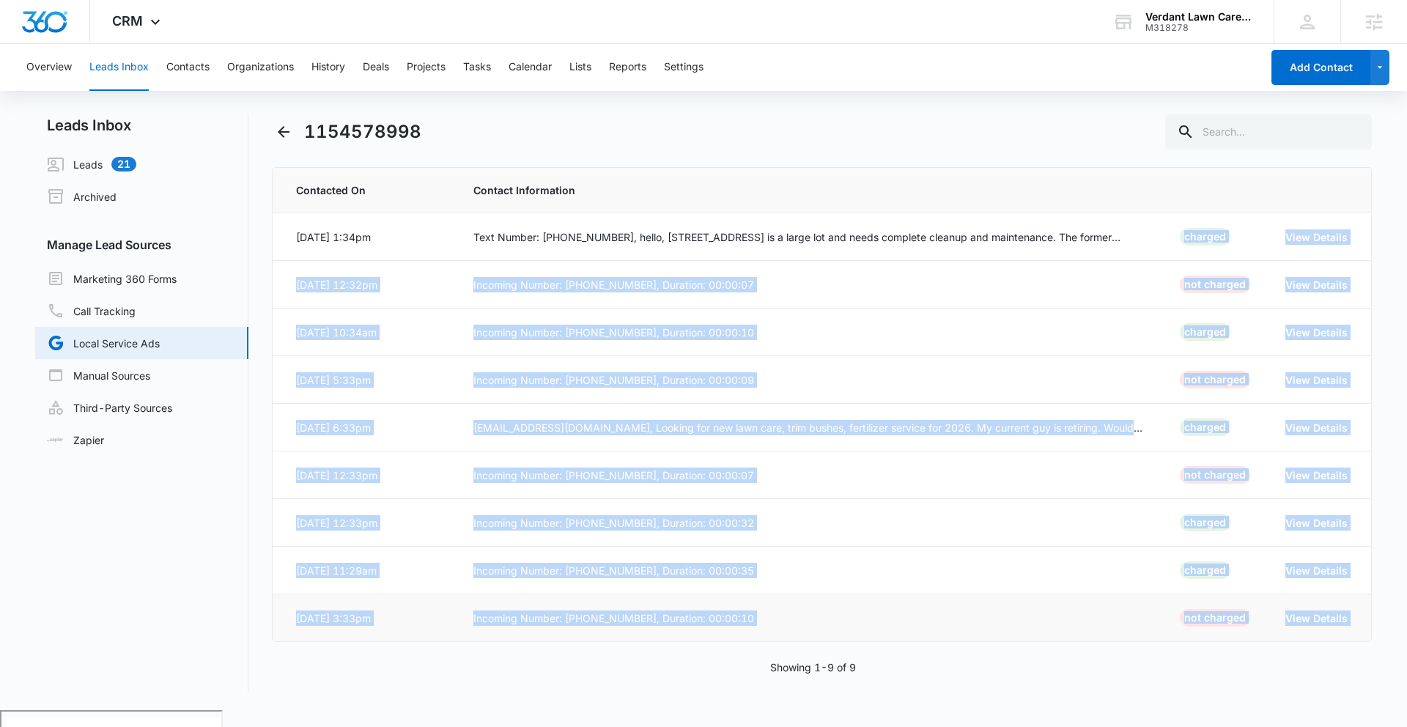
drag, startPoint x: 1220, startPoint y: 217, endPoint x: 1201, endPoint y: 627, distance: 410.2
click at [1216, 656] on div "Contacted On Contact Information Oct 9, 2025 at 1:34pm Text Number: (208) 518-8…" at bounding box center [822, 430] width 1100 height 526
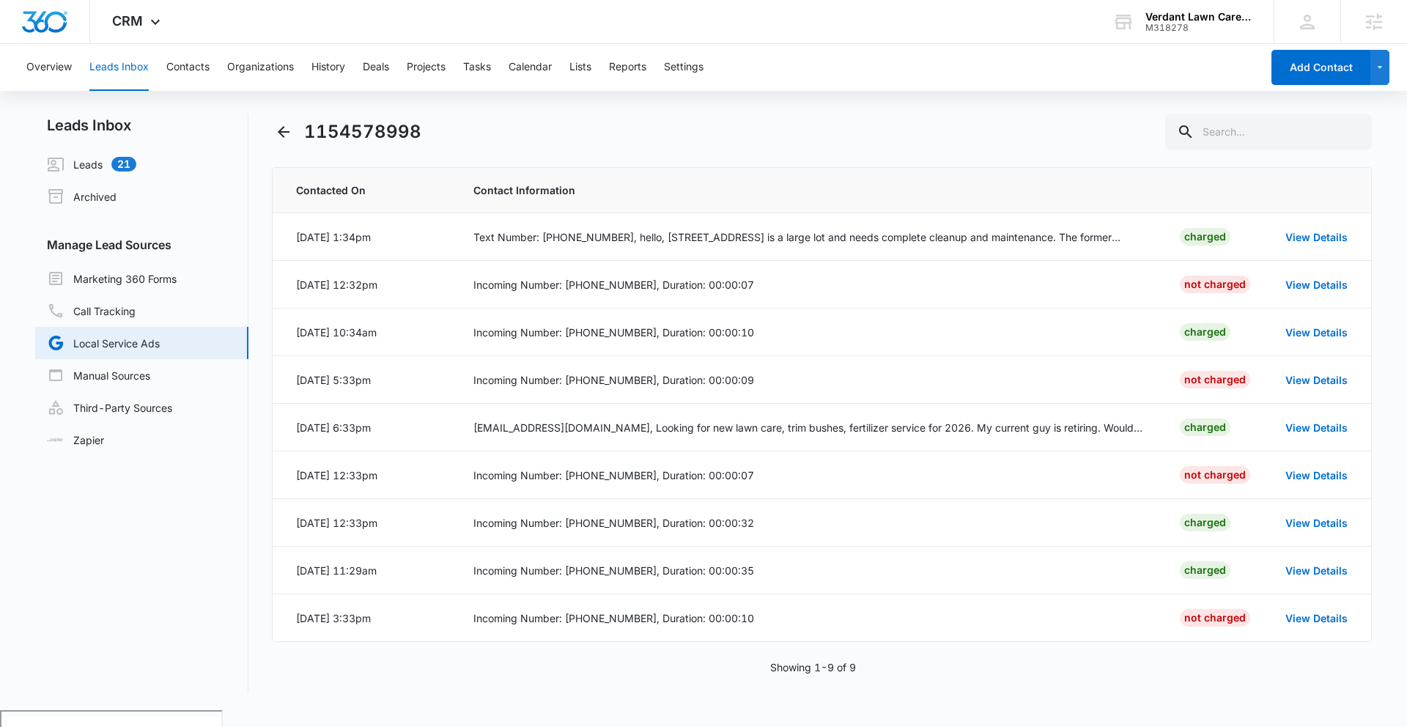
click at [900, 155] on div "1154578998 Contacted On Contact Information Oct 9, 2025 at 1:34pm Text Number: …" at bounding box center [822, 403] width 1100 height 578
drag, startPoint x: 497, startPoint y: 240, endPoint x: 671, endPoint y: 219, distance: 175.7
click at [671, 219] on td "Text Number: (208) 518-8299, hello, 602 Government Way is a large lot and needs…" at bounding box center [809, 237] width 707 height 48
click at [442, 240] on td "Oct 9, 2025 at 1:34pm" at bounding box center [364, 237] width 183 height 48
drag, startPoint x: 454, startPoint y: 234, endPoint x: 1327, endPoint y: 243, distance: 873.0
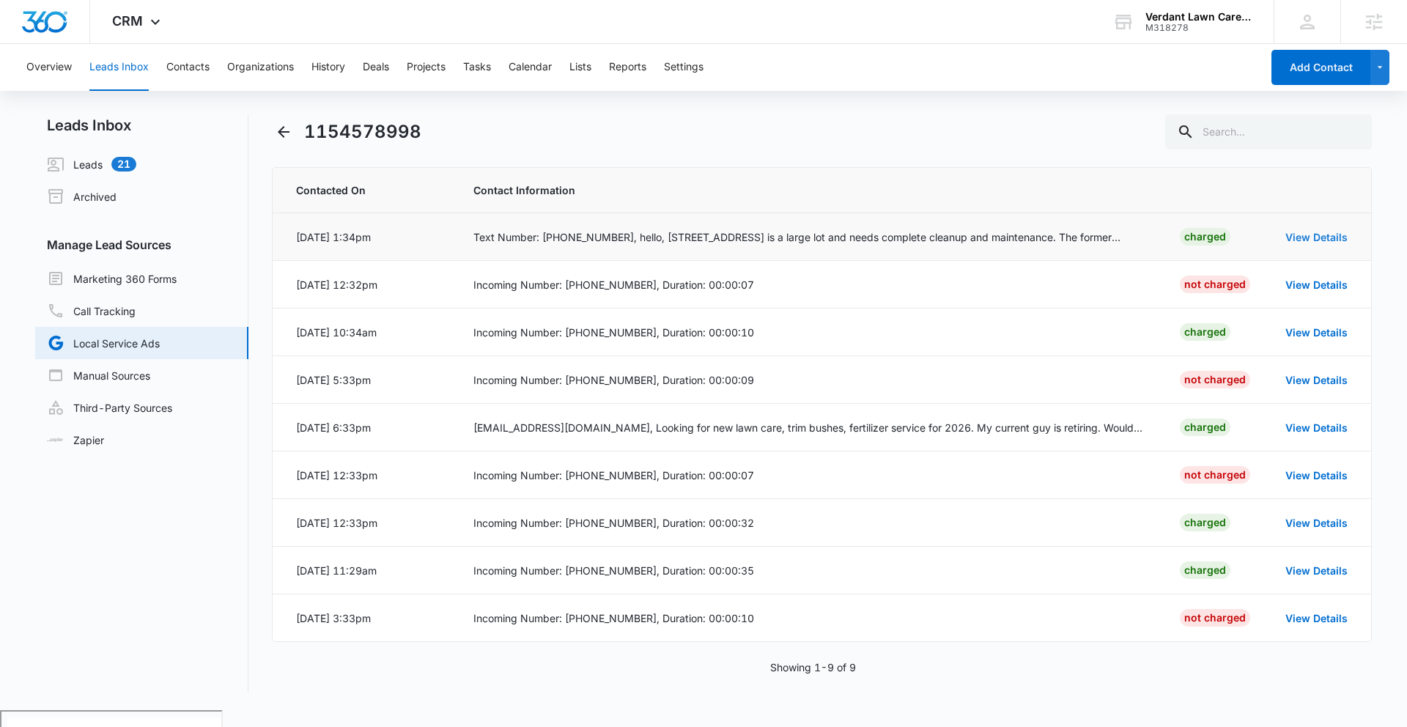
click at [1174, 254] on tr "Oct 9, 2025 at 1:34pm Text Number: (208) 518-8299, hello, 602 Government Way is…" at bounding box center [822, 237] width 1099 height 48
click at [1338, 243] on link "View Details" at bounding box center [1317, 237] width 62 height 12
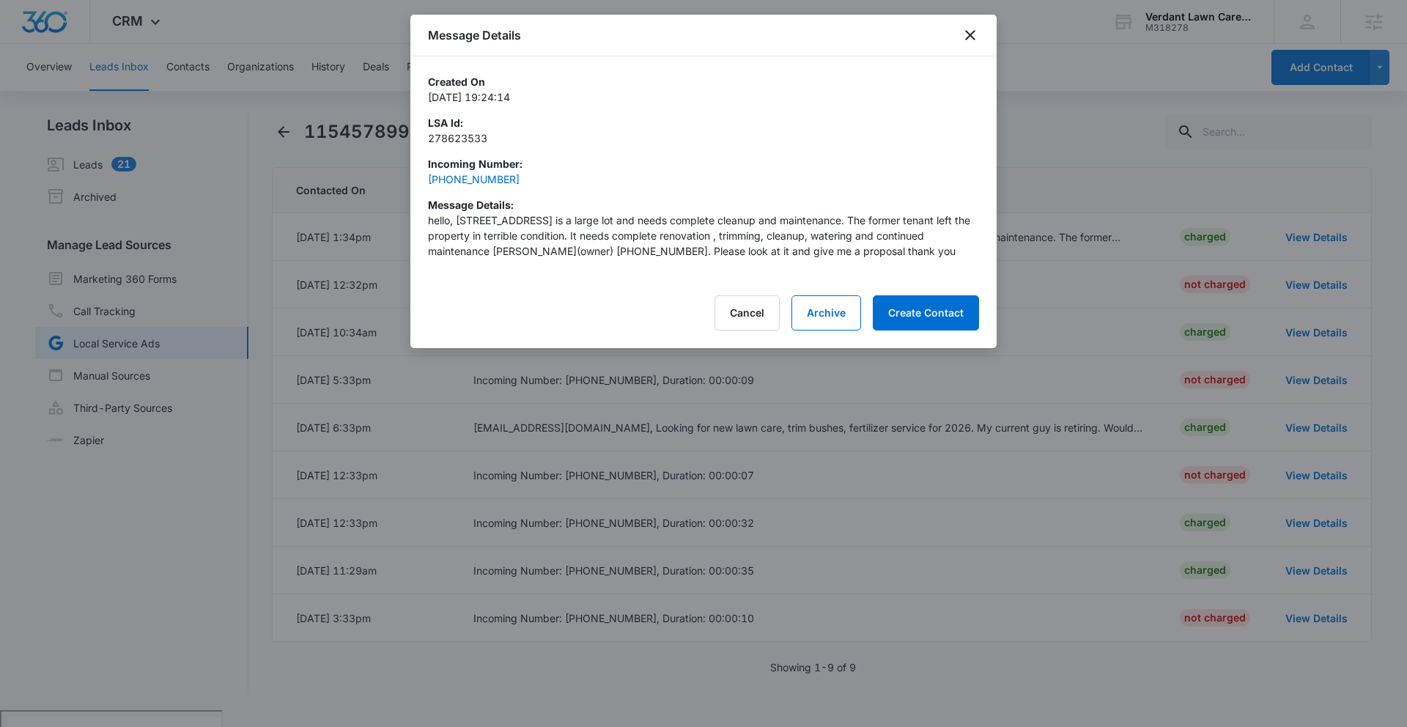
click at [517, 152] on div "278623533" at bounding box center [703, 143] width 551 height 26
click at [978, 40] on icon "close" at bounding box center [971, 35] width 18 height 18
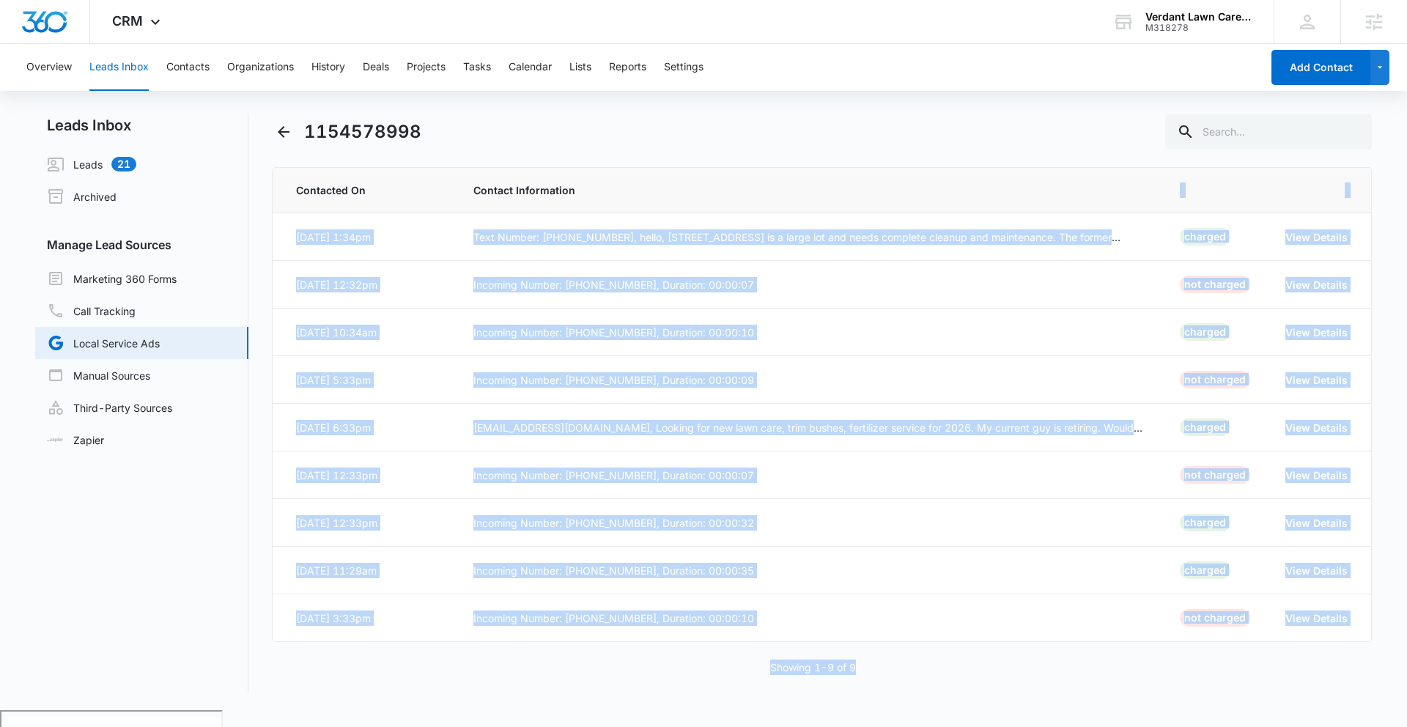
drag, startPoint x: 1124, startPoint y: 194, endPoint x: 1209, endPoint y: 715, distance: 528.7
click at [1209, 715] on body "CRM Apps Reputation Forms CRM Email Social POS Content Ads Intelligence Files B…" at bounding box center [703, 413] width 1407 height 827
click at [1110, 693] on div "Leads Inbox Leads 21 Archived Manage Lead Sources Marketing 360 Forms Call Trac…" at bounding box center [703, 412] width 1337 height 596
